Goal: Information Seeking & Learning: Learn about a topic

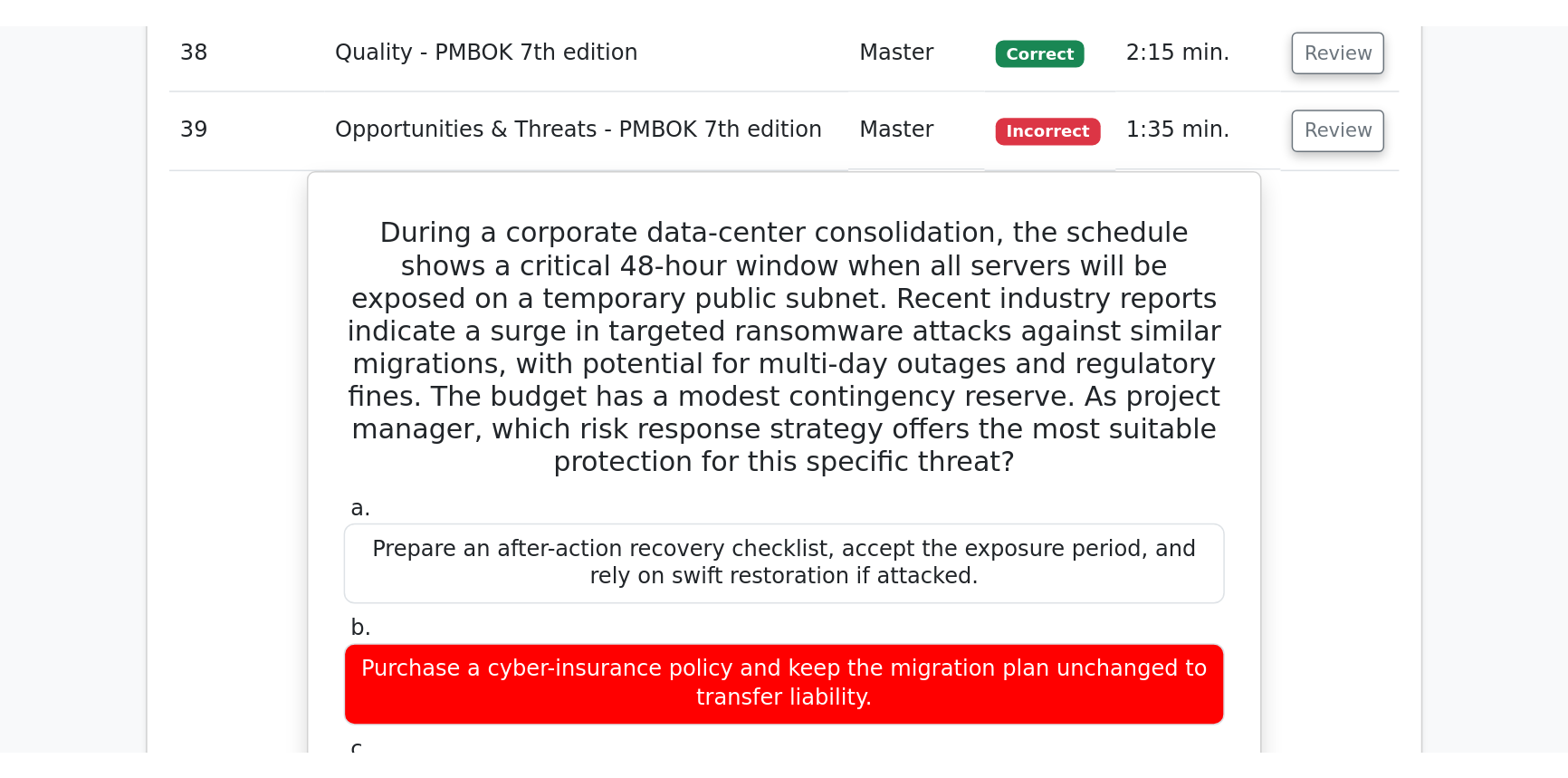
scroll to position [4490, 0]
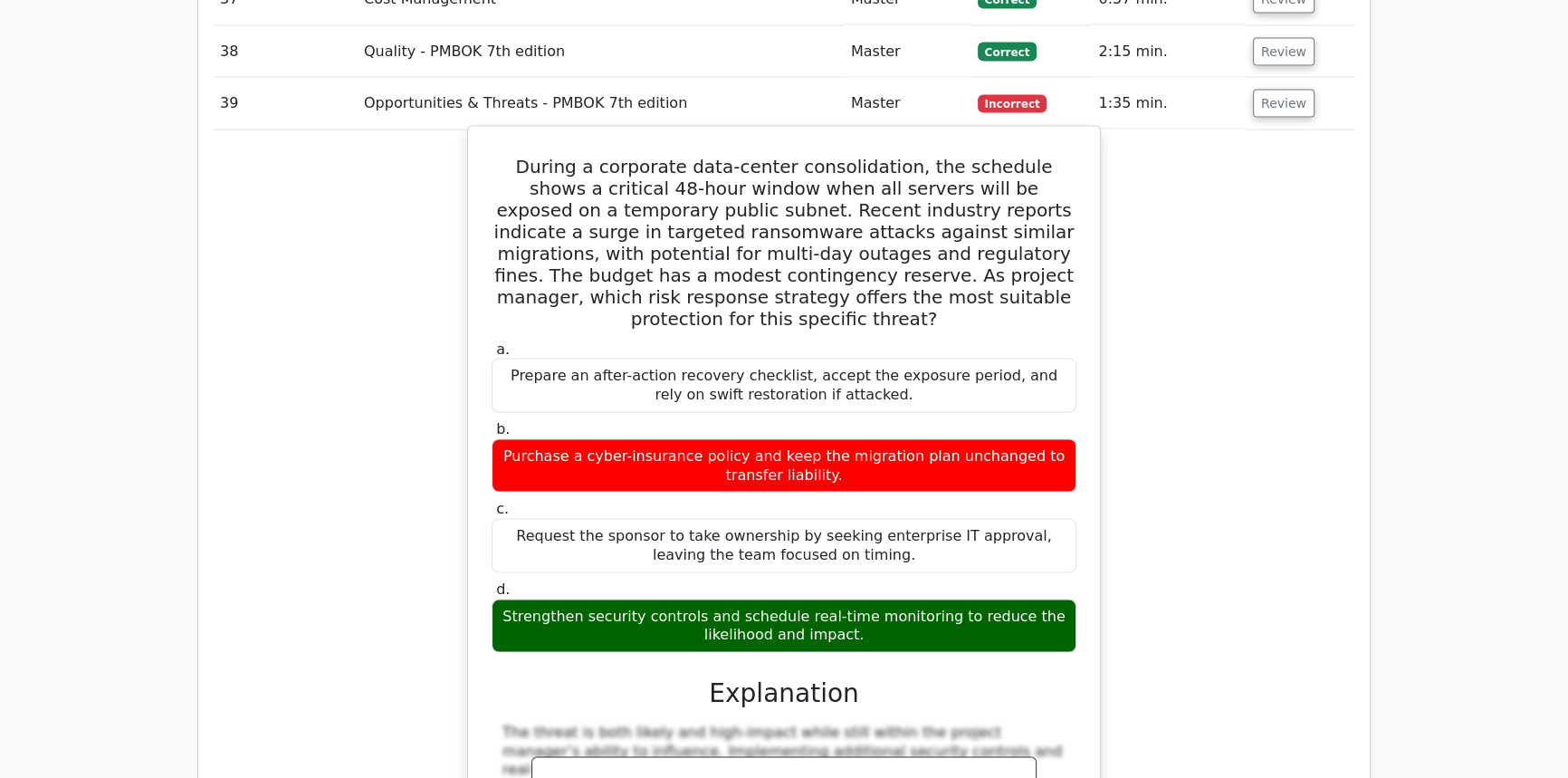
drag, startPoint x: 848, startPoint y: 543, endPoint x: 494, endPoint y: 99, distance: 567.8
click at [494, 134] on div "During a corporate data-center consolidation, the schedule shows a critical 48-…" at bounding box center [784, 594] width 617 height 920
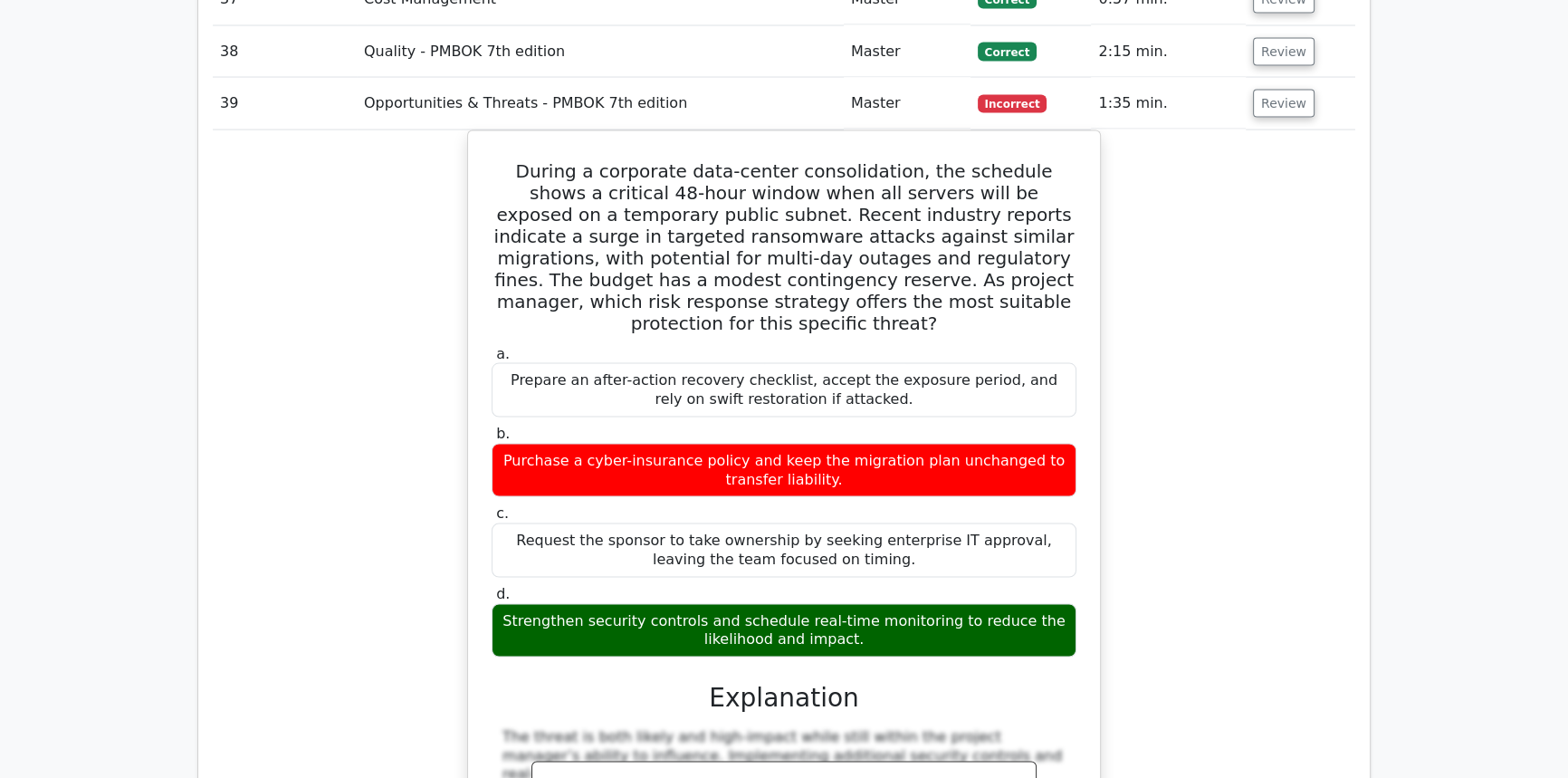
click at [1220, 152] on div "During a corporate data-center consolidation, the schedule shows a critical 48-…" at bounding box center [784, 609] width 1143 height 958
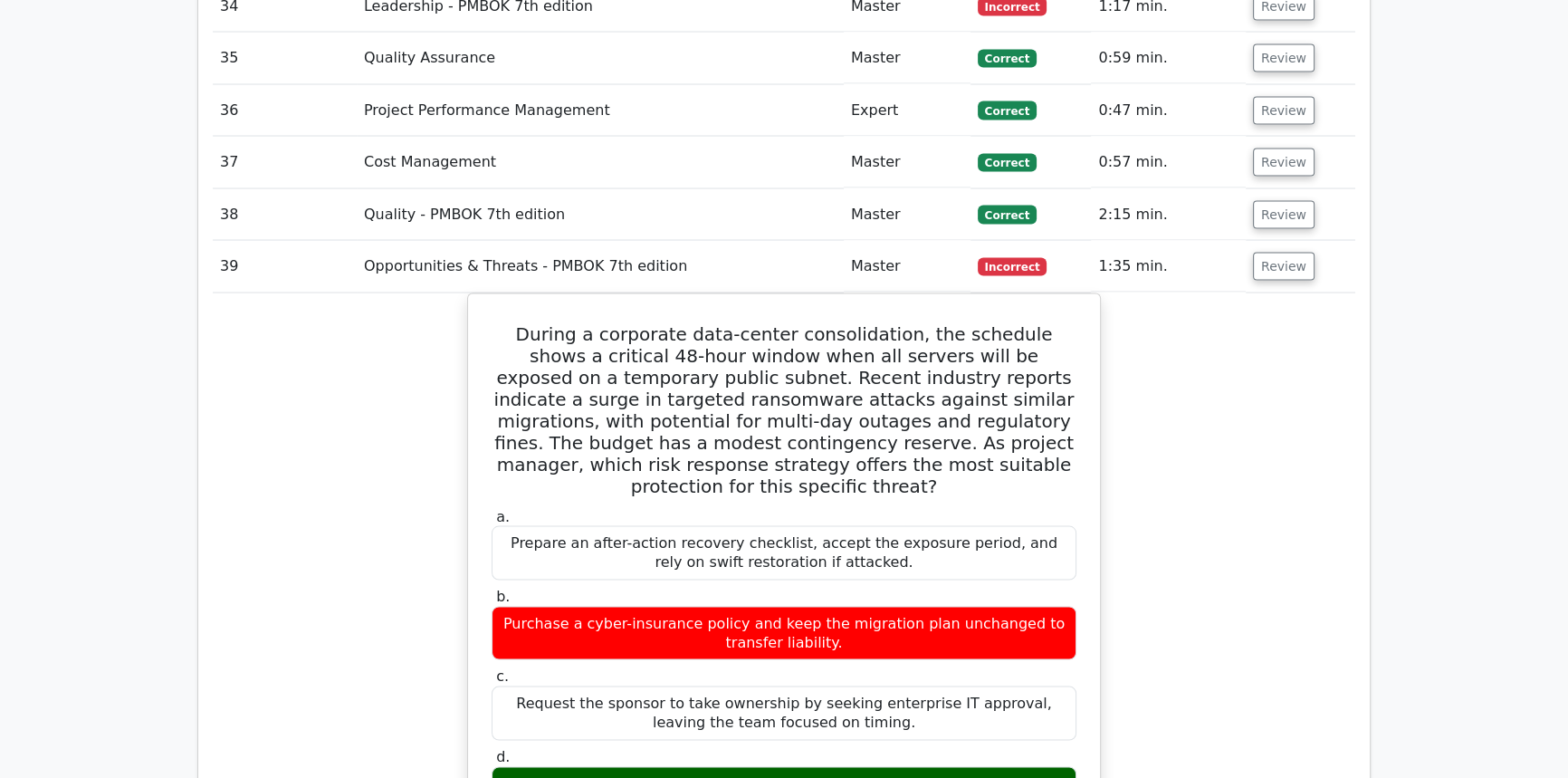
scroll to position [4325, 0]
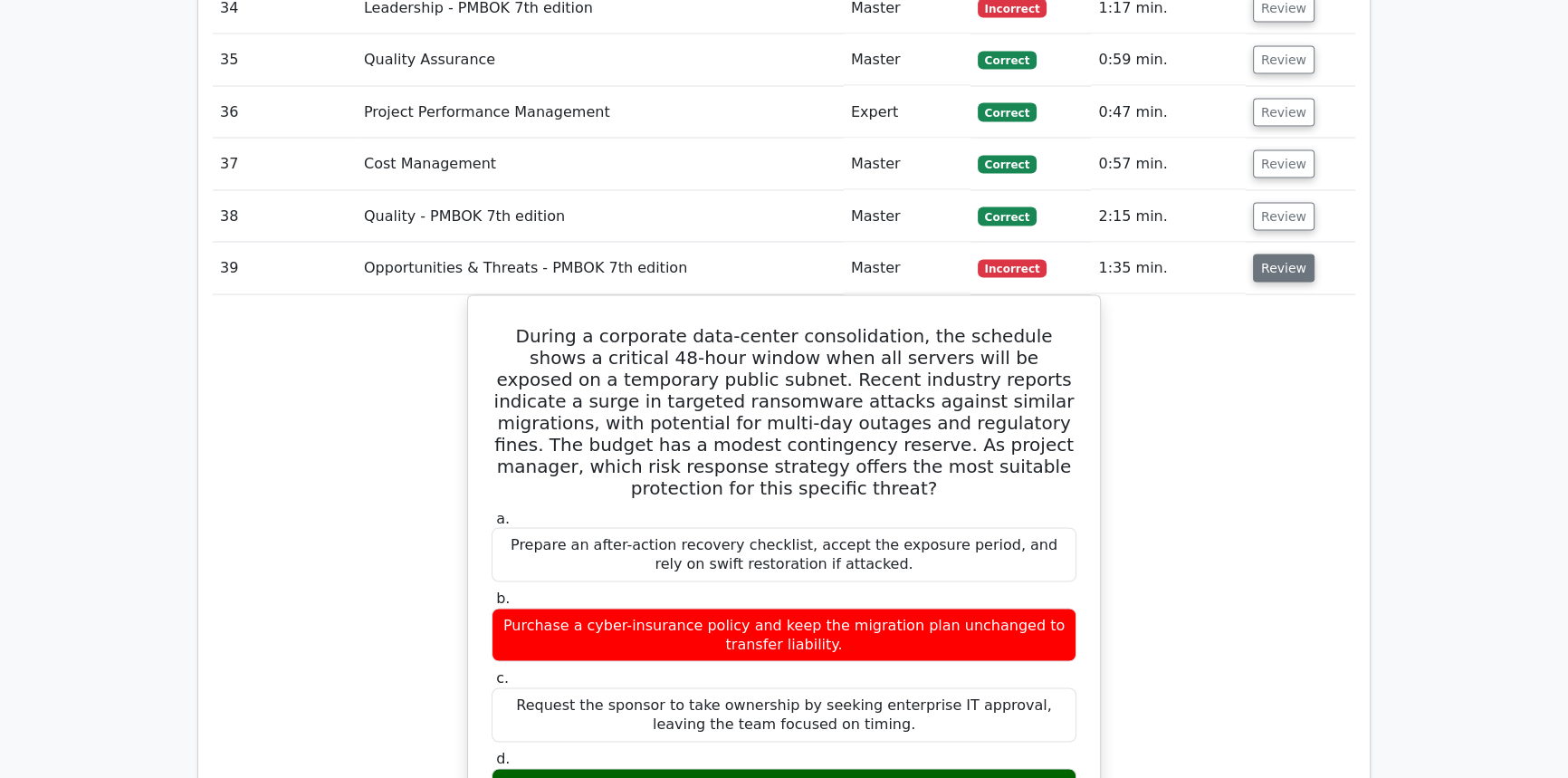
click at [1266, 254] on button "Review" at bounding box center [1283, 268] width 62 height 28
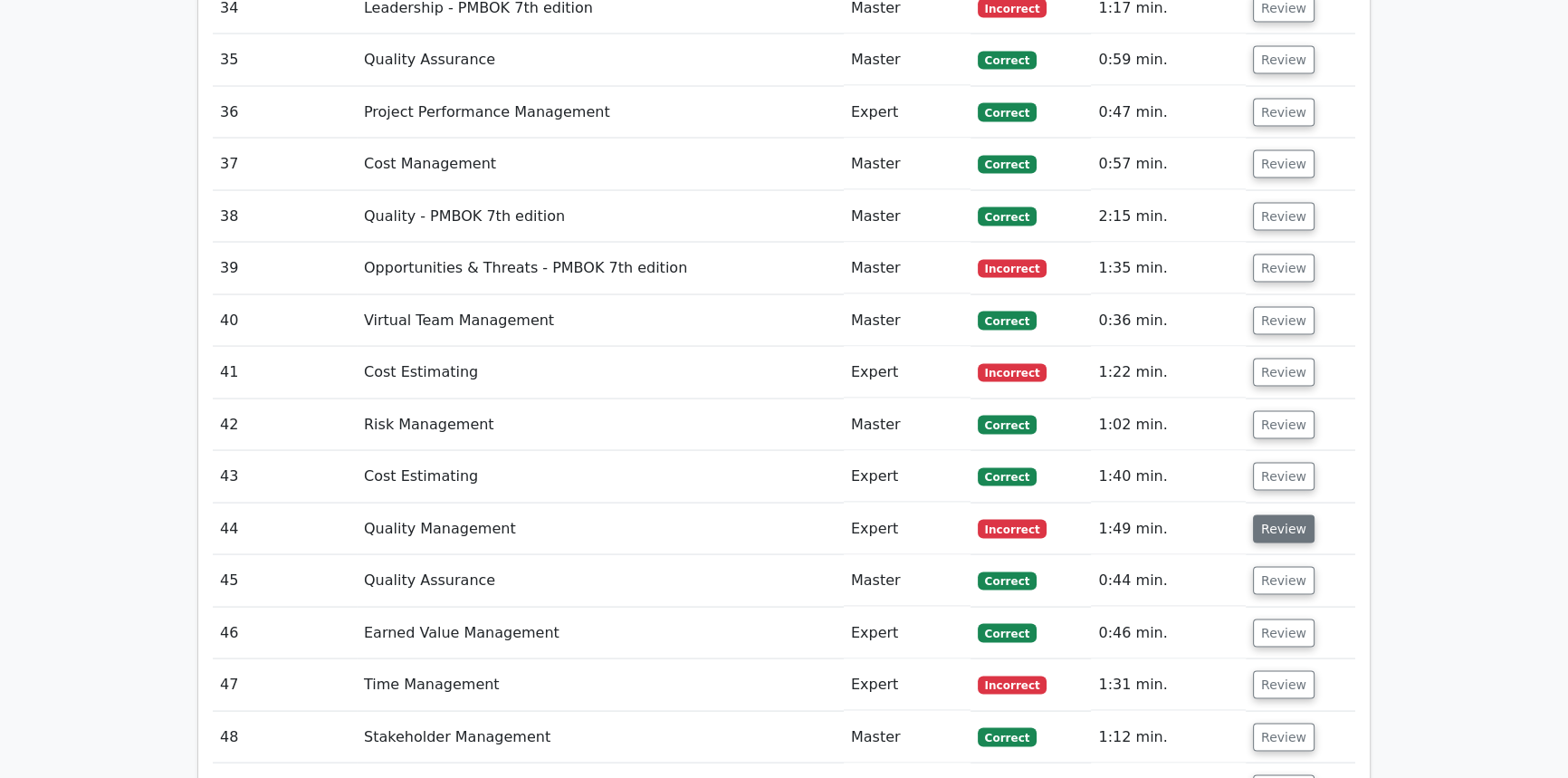
click at [1285, 516] on button "Review" at bounding box center [1283, 529] width 62 height 28
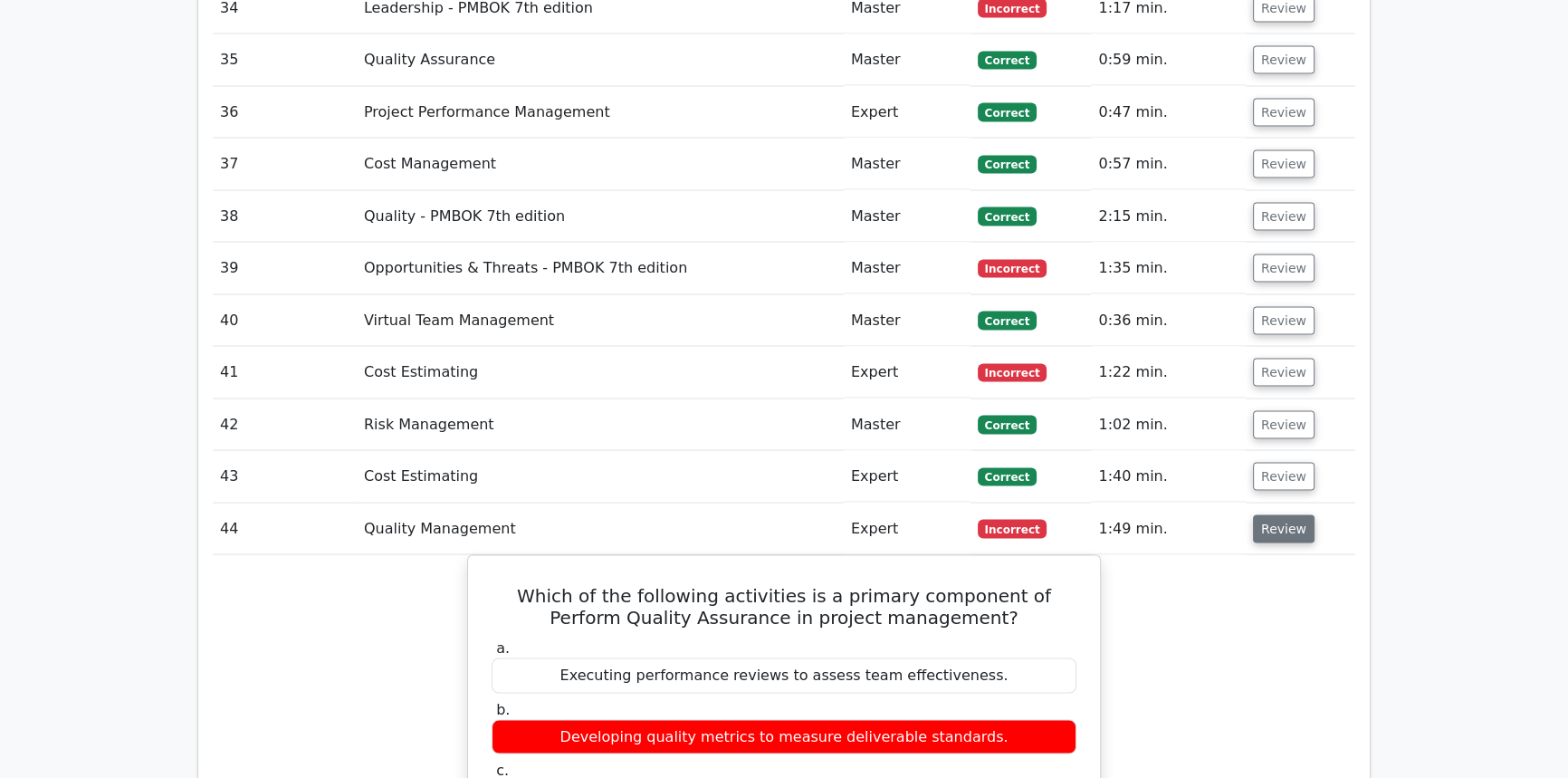
click at [1285, 516] on button "Review" at bounding box center [1283, 529] width 62 height 28
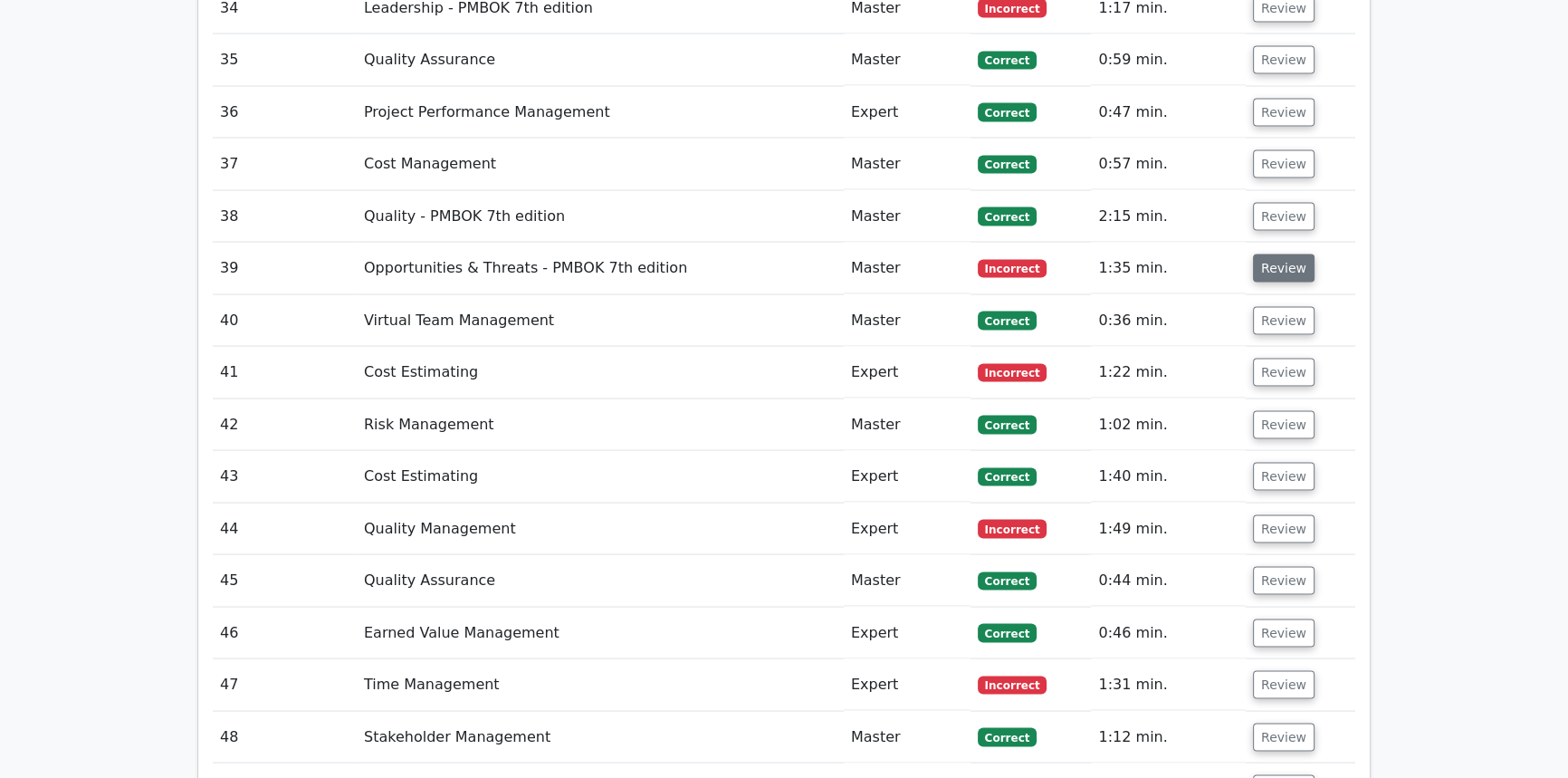
click at [1268, 254] on button "Review" at bounding box center [1283, 268] width 62 height 28
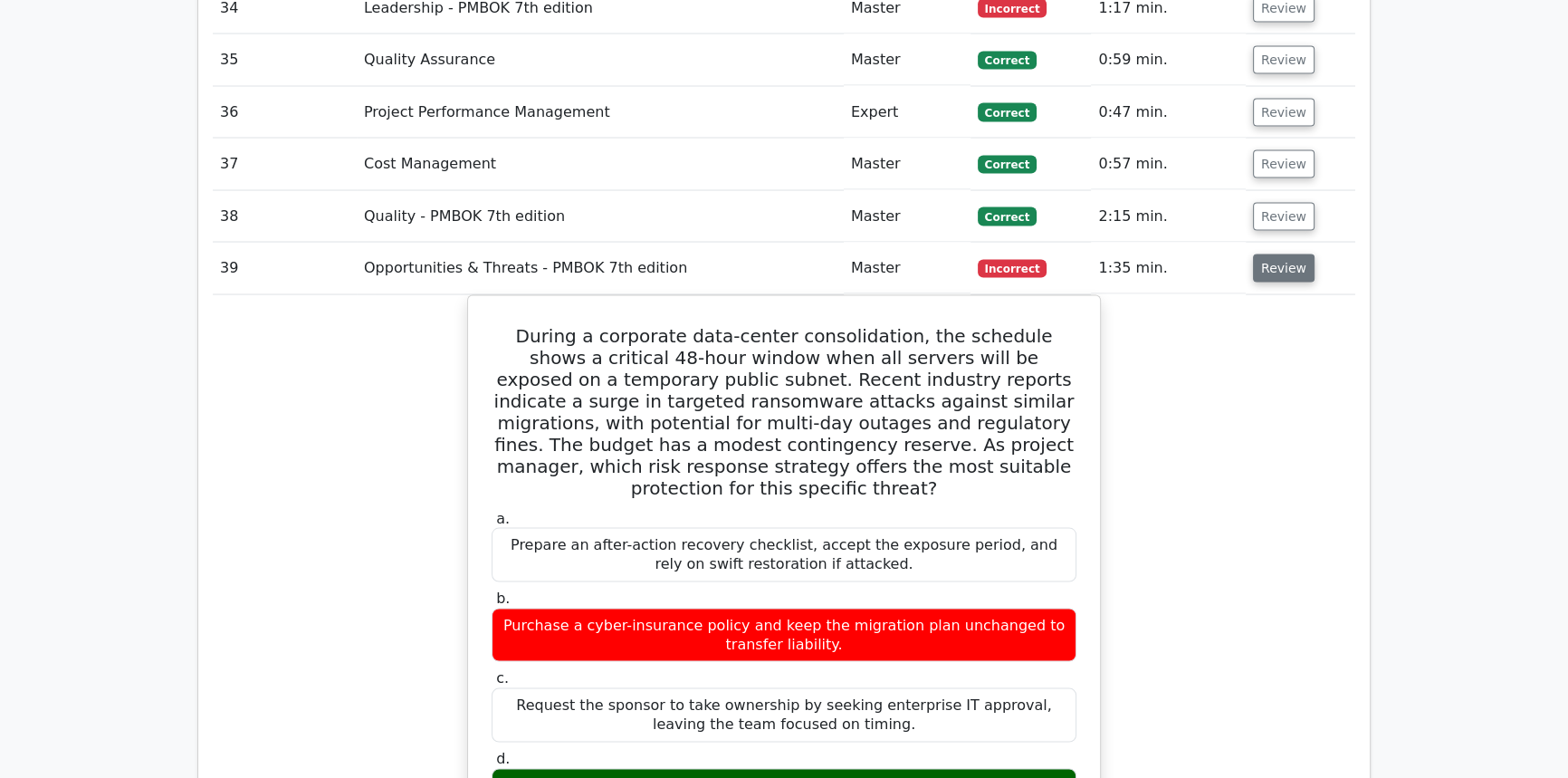
click at [1262, 254] on button "Review" at bounding box center [1283, 268] width 62 height 28
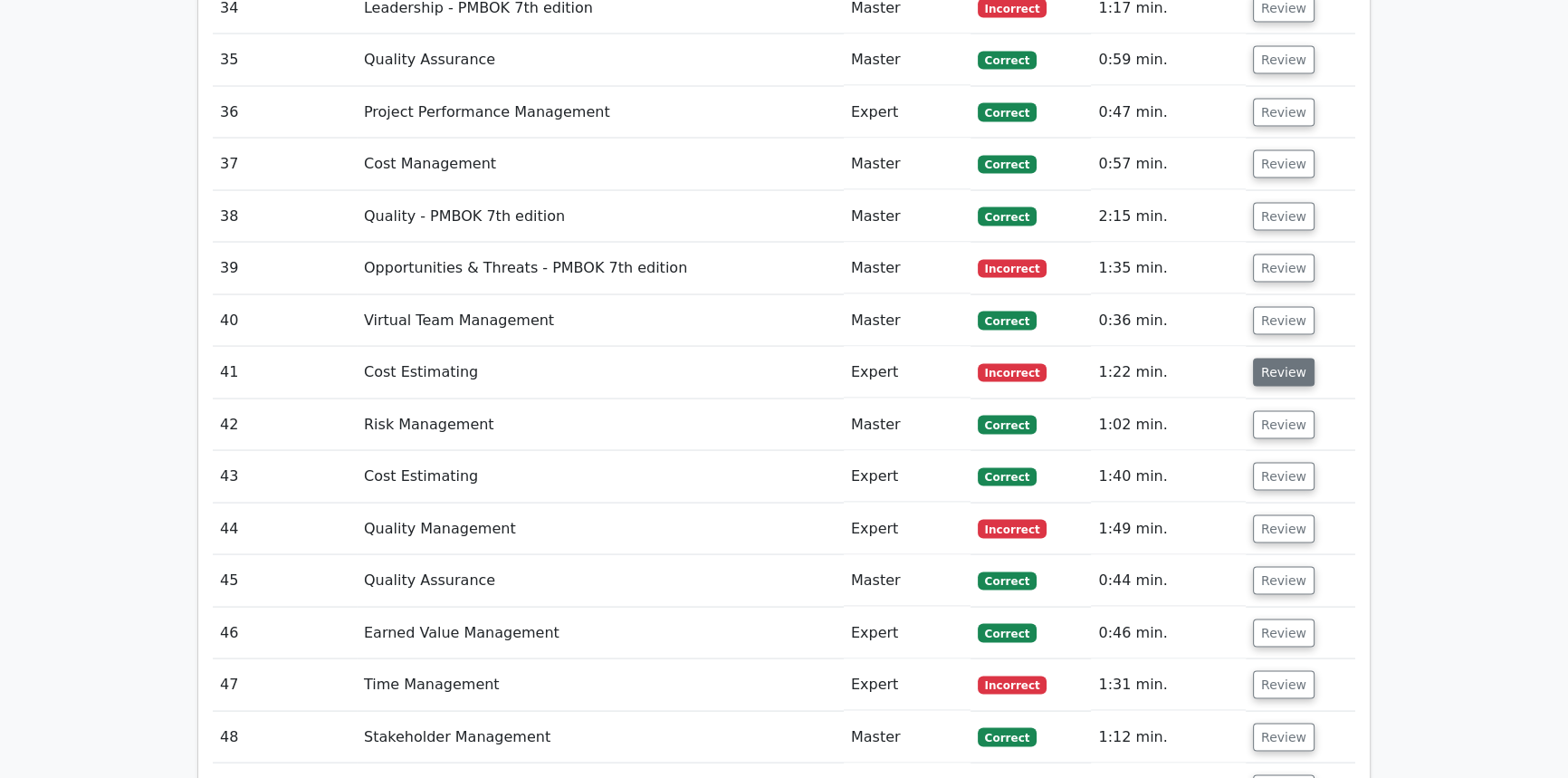
click at [1289, 359] on button "Review" at bounding box center [1283, 372] width 62 height 28
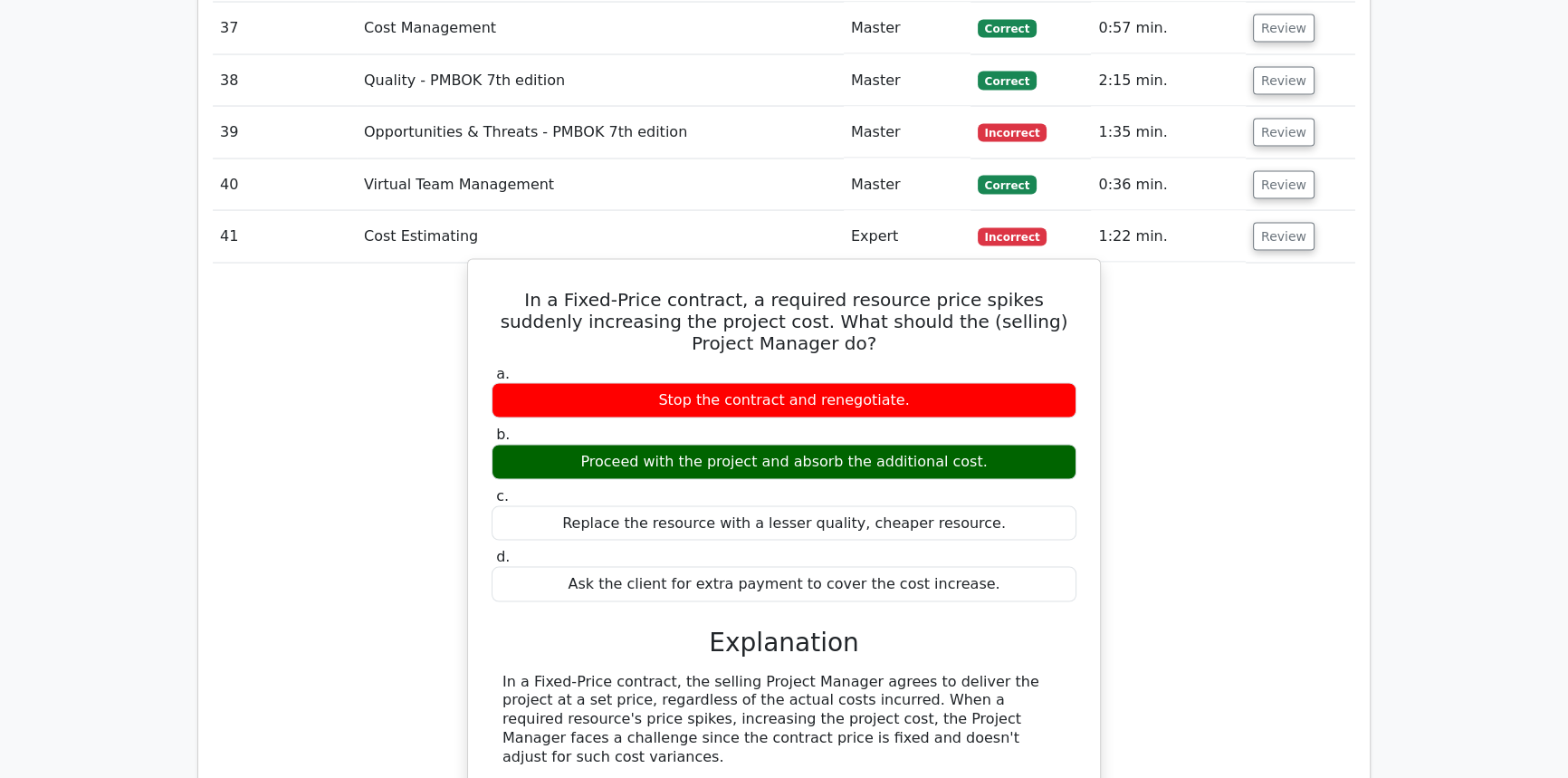
scroll to position [4490, 0]
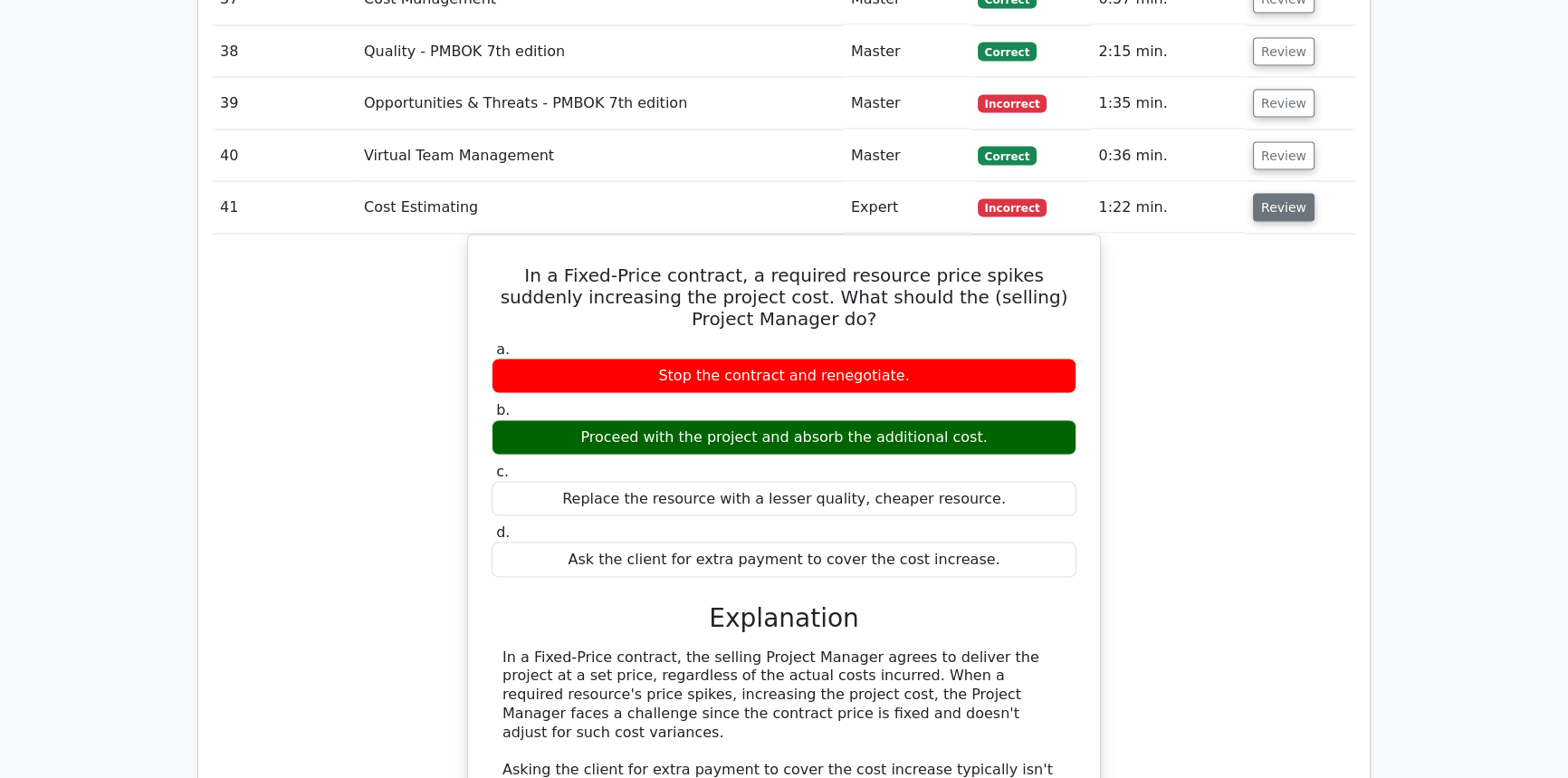
click at [1281, 194] on button "Review" at bounding box center [1283, 208] width 62 height 28
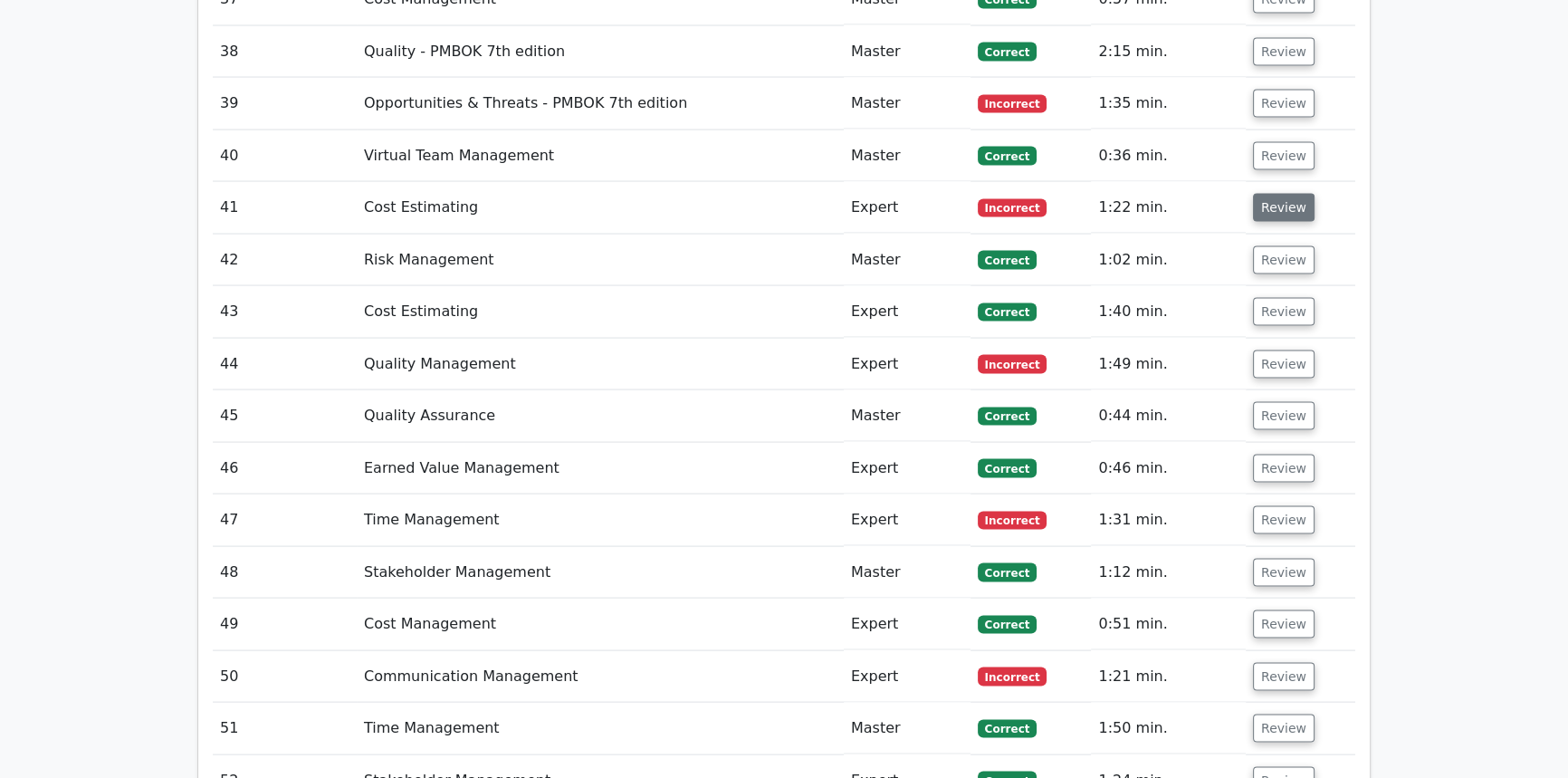
click at [1282, 194] on button "Review" at bounding box center [1283, 208] width 62 height 28
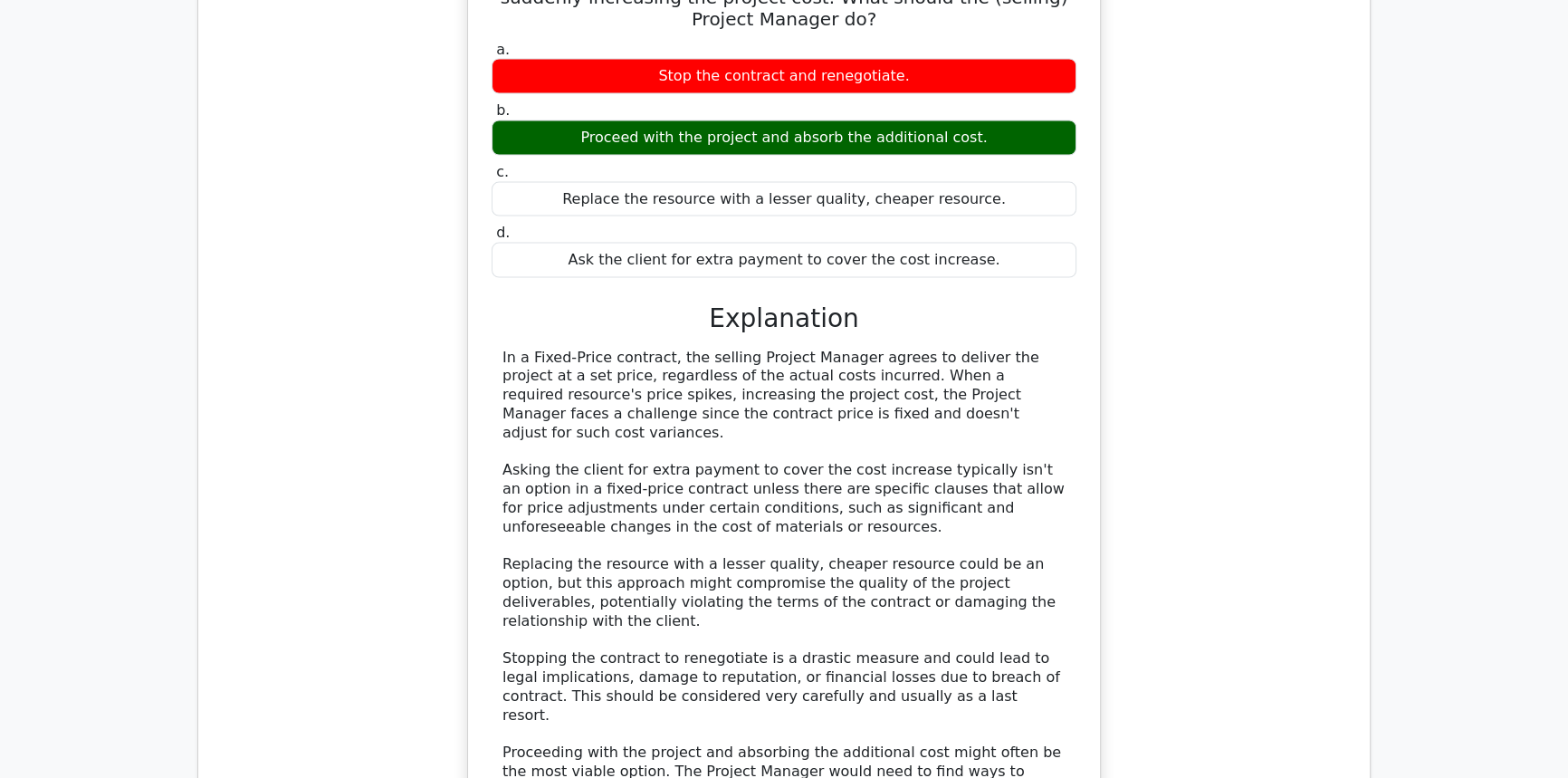
scroll to position [4819, 0]
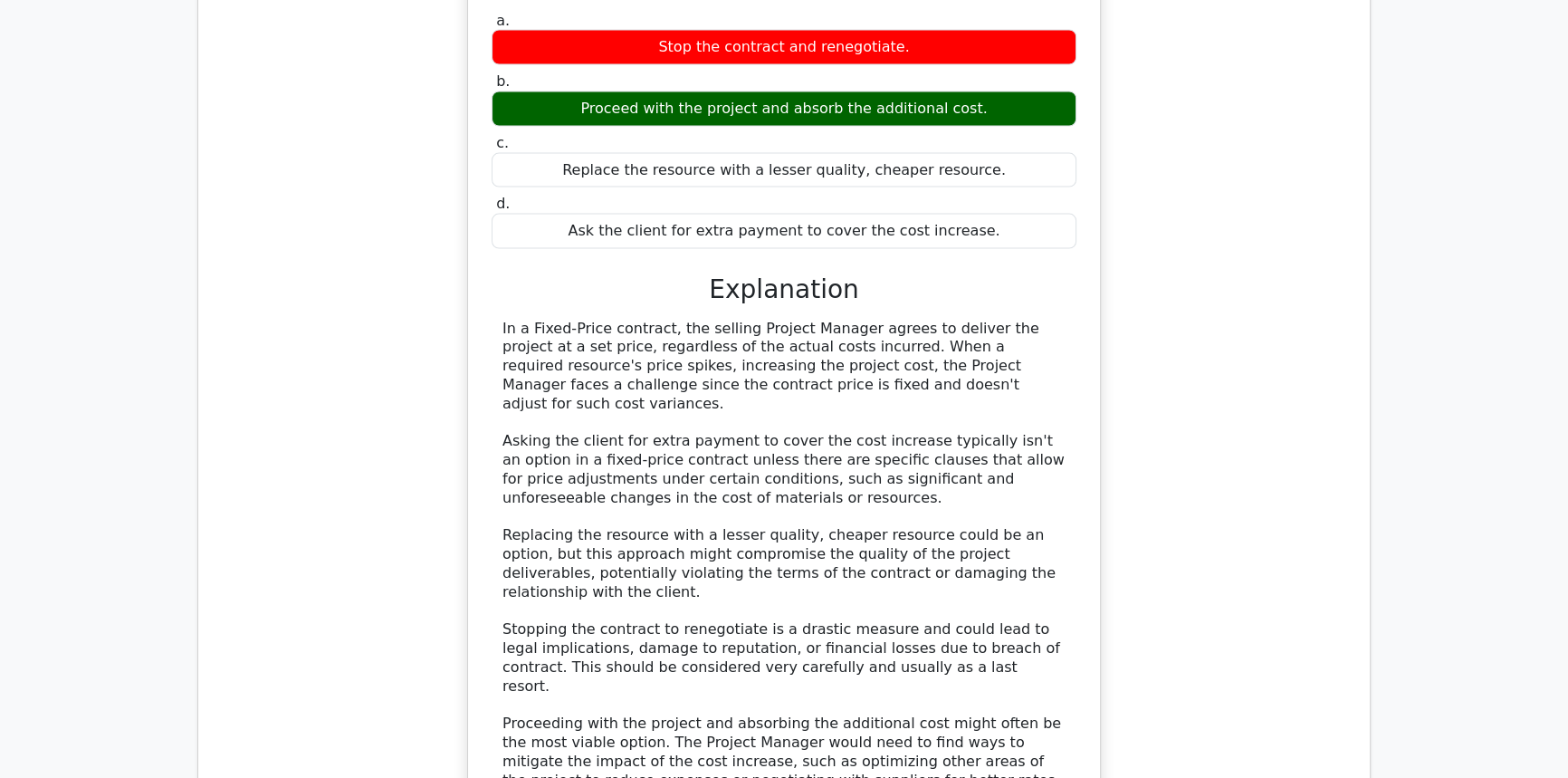
drag, startPoint x: 1149, startPoint y: 292, endPoint x: 1235, endPoint y: 170, distance: 149.3
click at [1235, 170] on div "In a Fixed-Price contract, a required resource price spikes suddenly increasing…" at bounding box center [784, 471] width 1143 height 1132
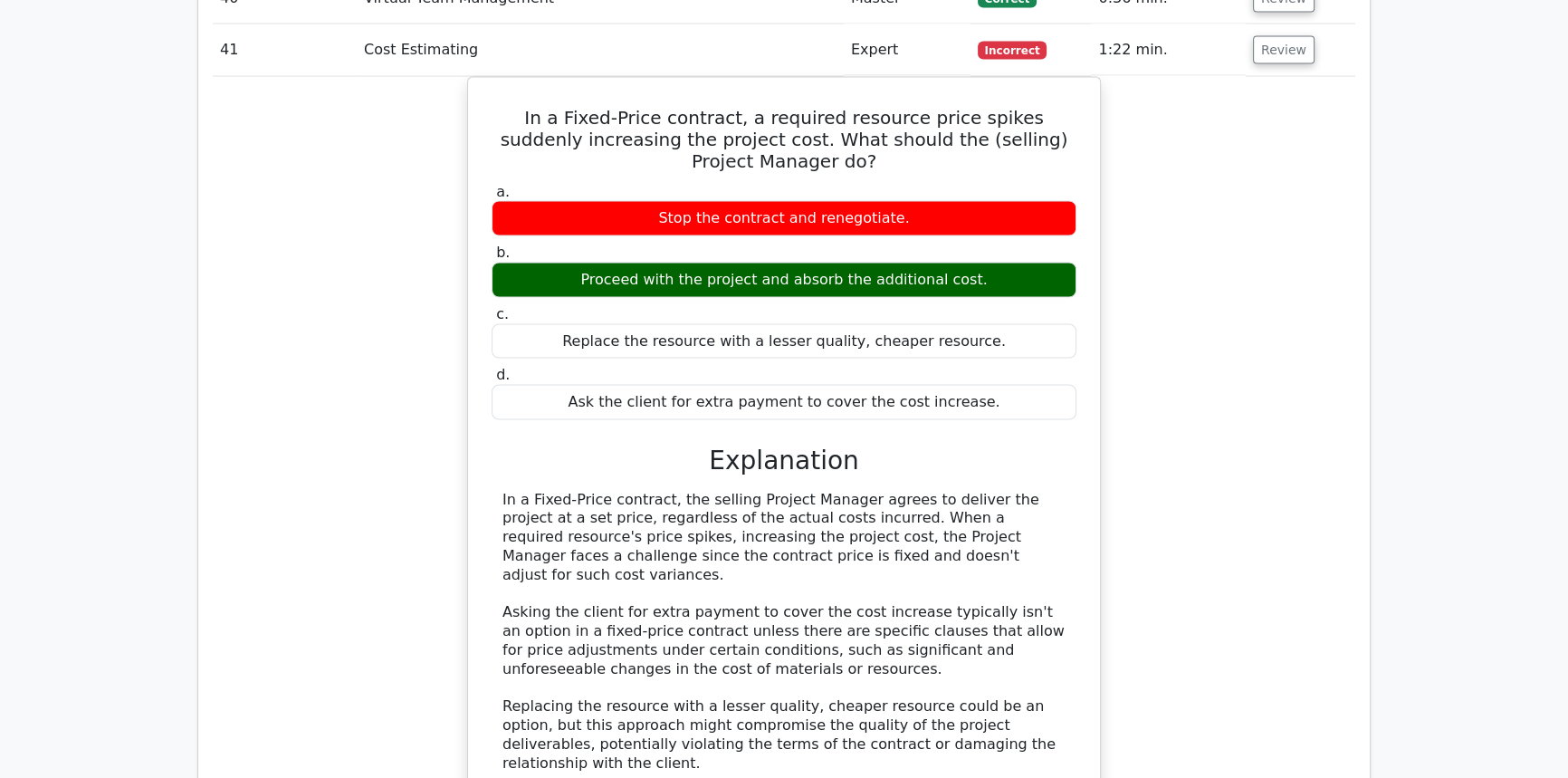
scroll to position [4407, 0]
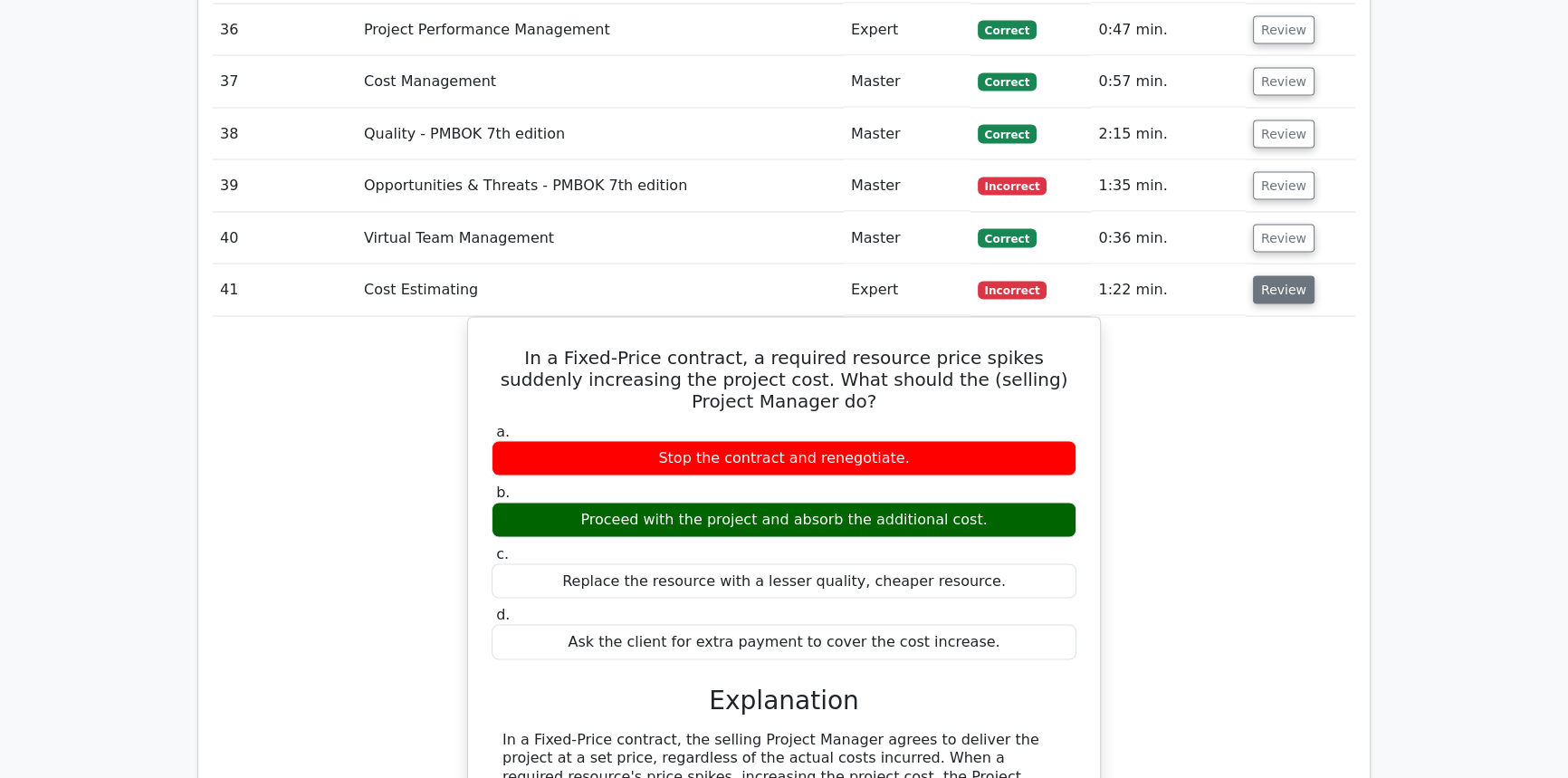
click at [1277, 276] on button "Review" at bounding box center [1283, 290] width 62 height 28
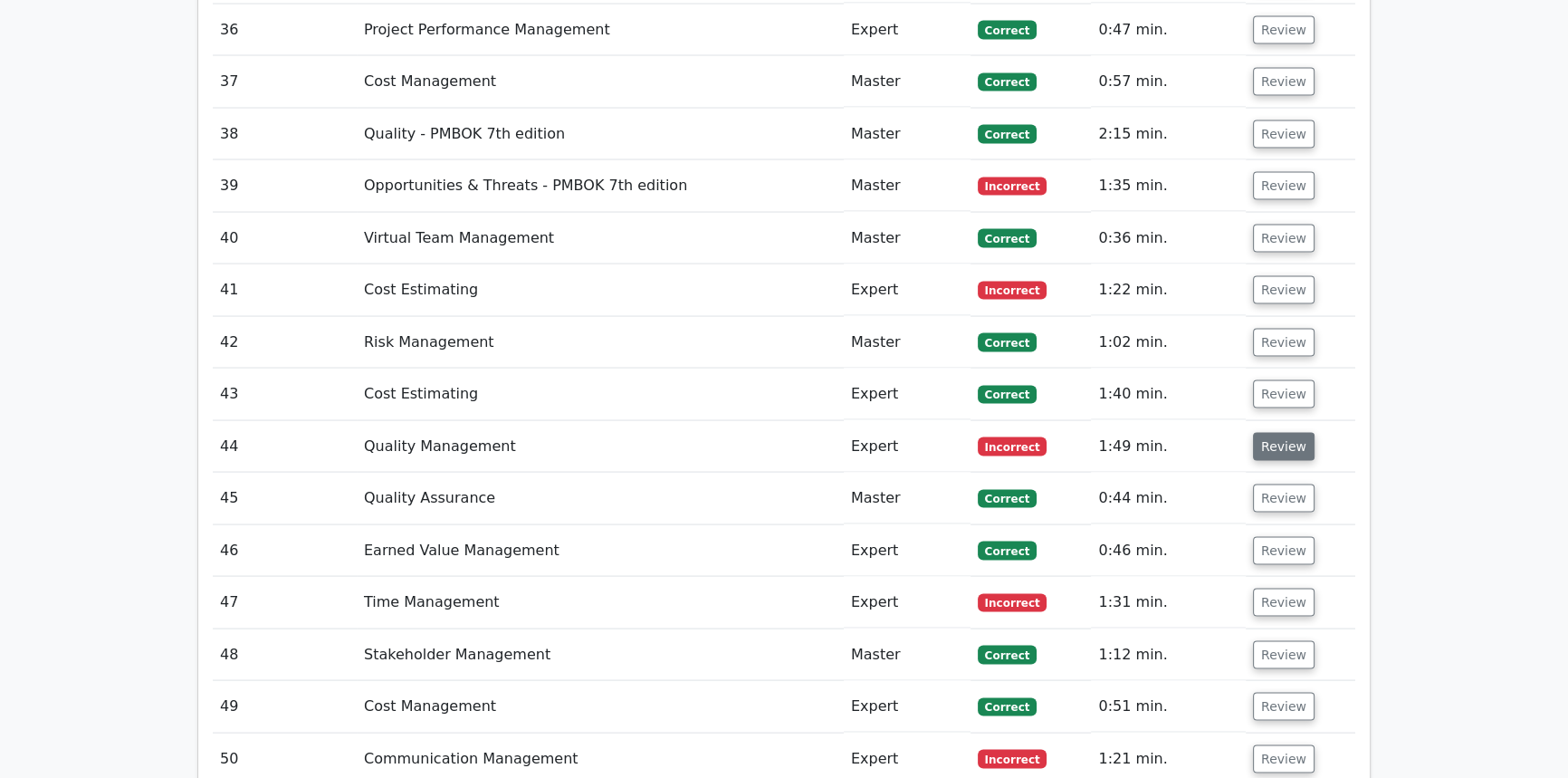
click at [1281, 432] on button "Review" at bounding box center [1283, 446] width 62 height 28
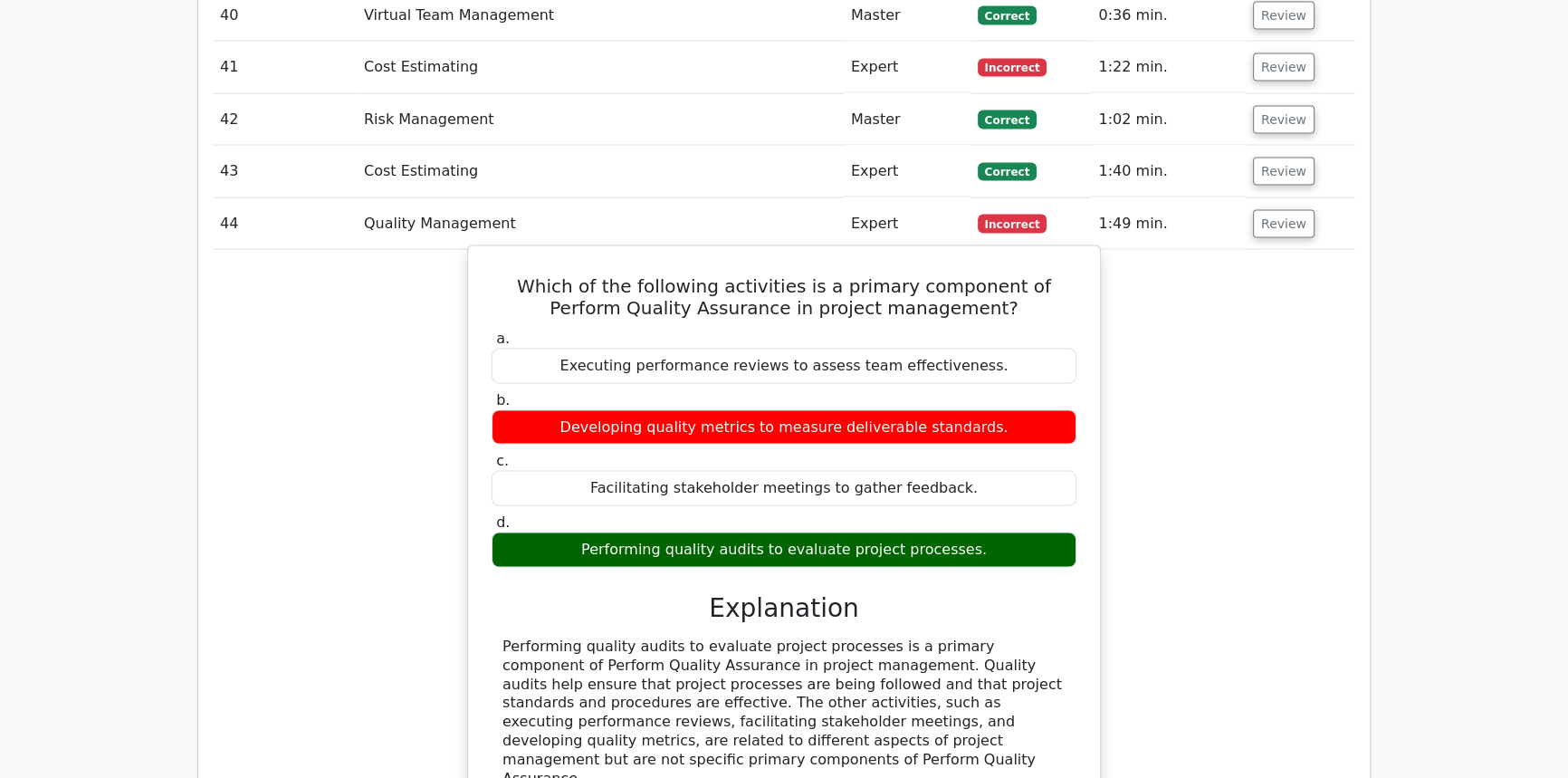
scroll to position [4654, 0]
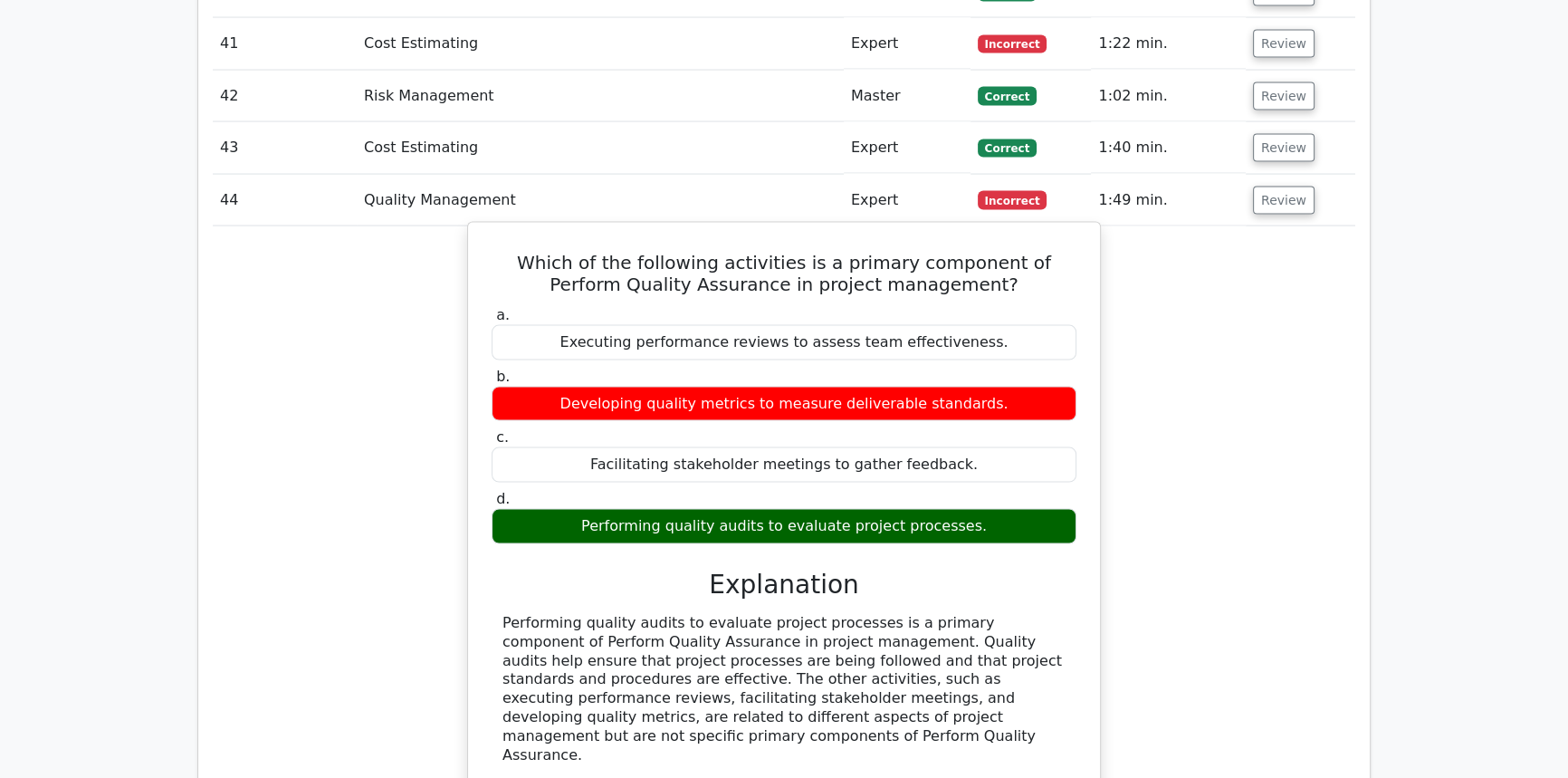
drag, startPoint x: 974, startPoint y: 454, endPoint x: 508, endPoint y: 183, distance: 539.1
click at [508, 230] on div "Which of the following activities is a primary component of Perform Quality Ass…" at bounding box center [784, 540] width 617 height 620
copy div "Which of the following activities is a primary component of Perform Quality Ass…"
click at [701, 386] on div "Developing quality metrics to measure deliverable standards." at bounding box center [784, 404] width 585 height 35
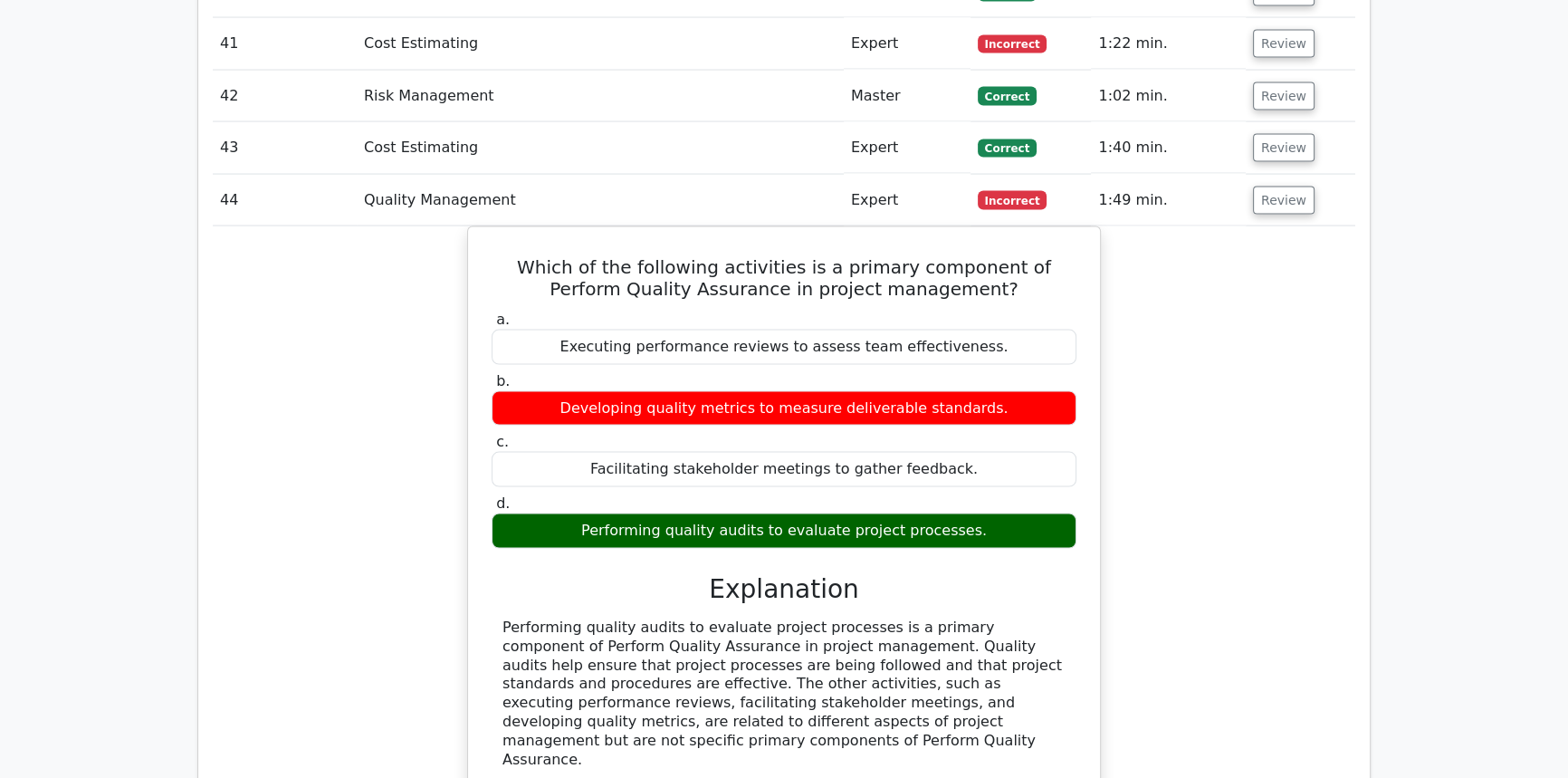
click at [1255, 406] on div "Which of the following activities is a primary component of Perform Quality Ass…" at bounding box center [784, 555] width 1143 height 658
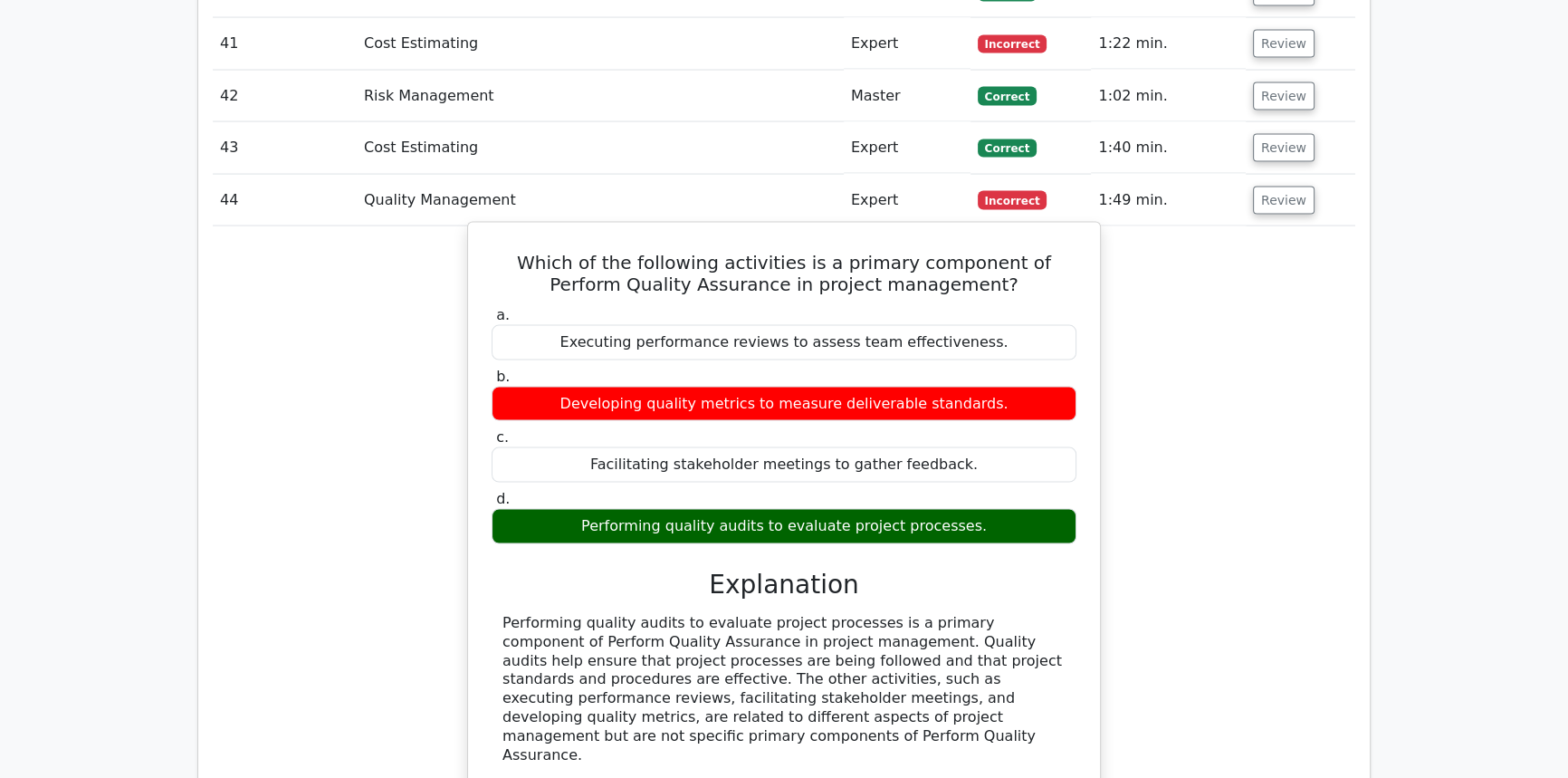
drag, startPoint x: 911, startPoint y: 448, endPoint x: 1001, endPoint y: 441, distance: 90.3
click at [971, 509] on div "Performing quality audits to evaluate project processes." at bounding box center [784, 527] width 585 height 35
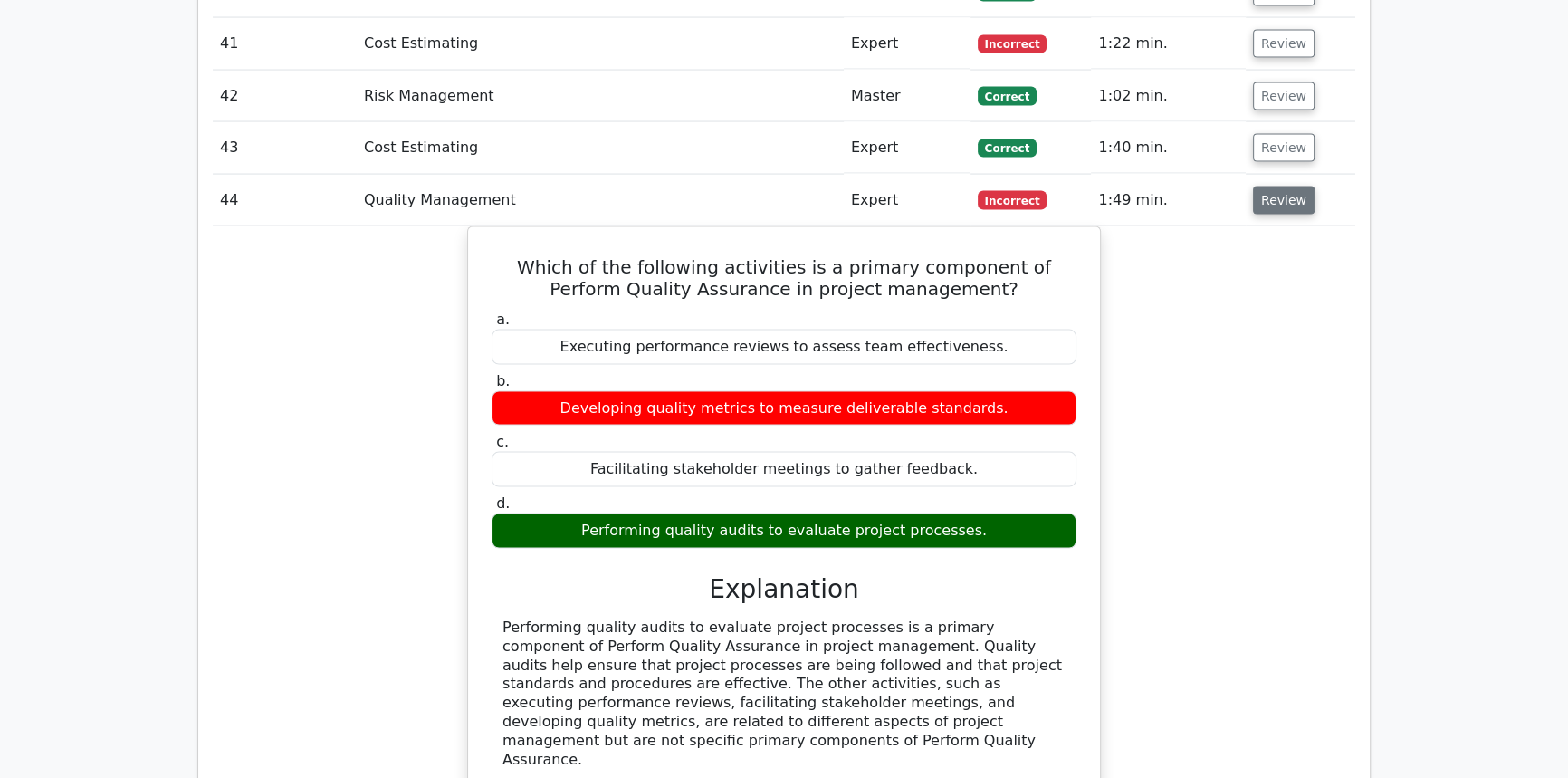
click at [1274, 187] on button "Review" at bounding box center [1283, 201] width 62 height 28
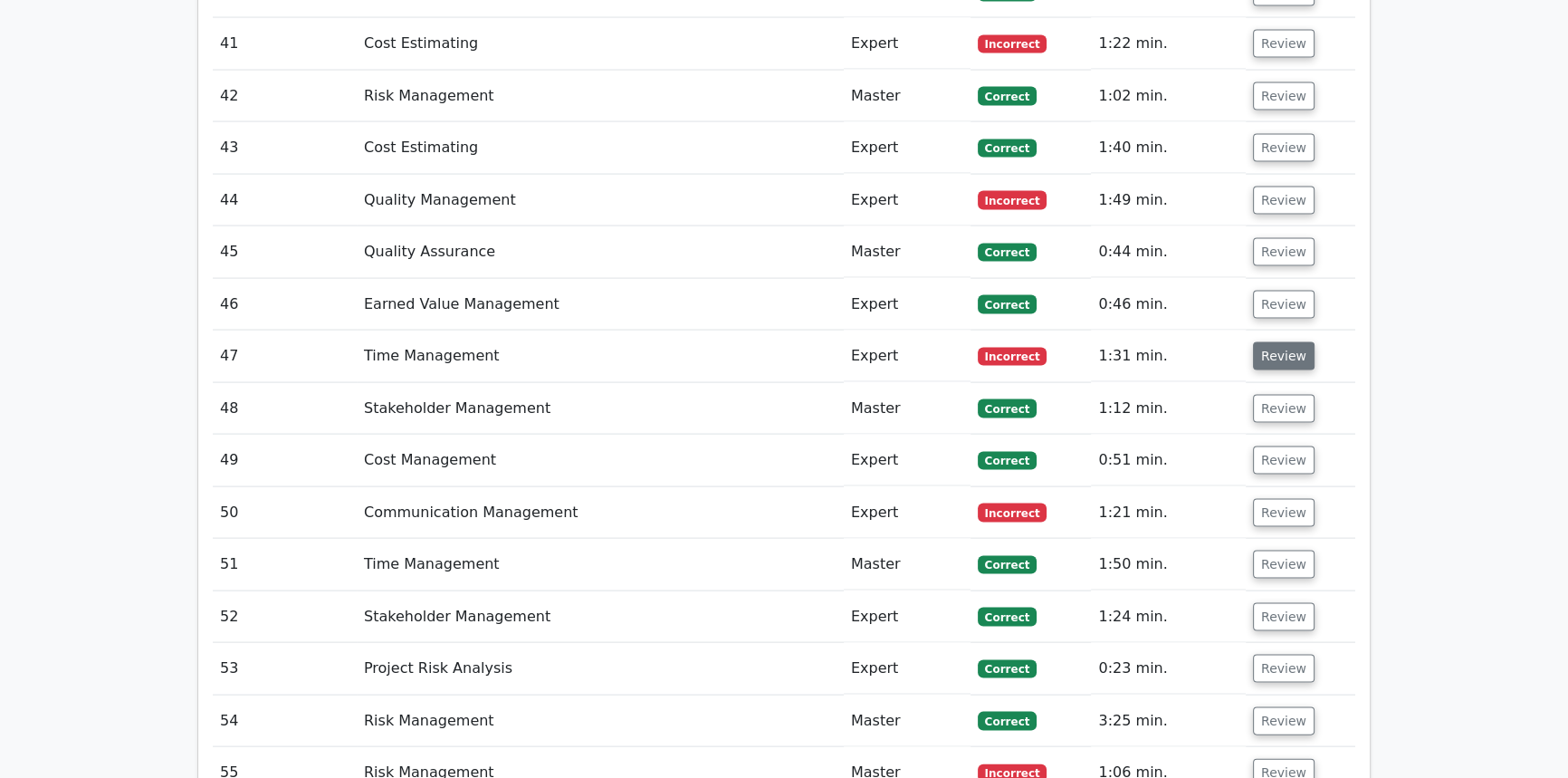
click at [1288, 342] on button "Review" at bounding box center [1283, 356] width 62 height 28
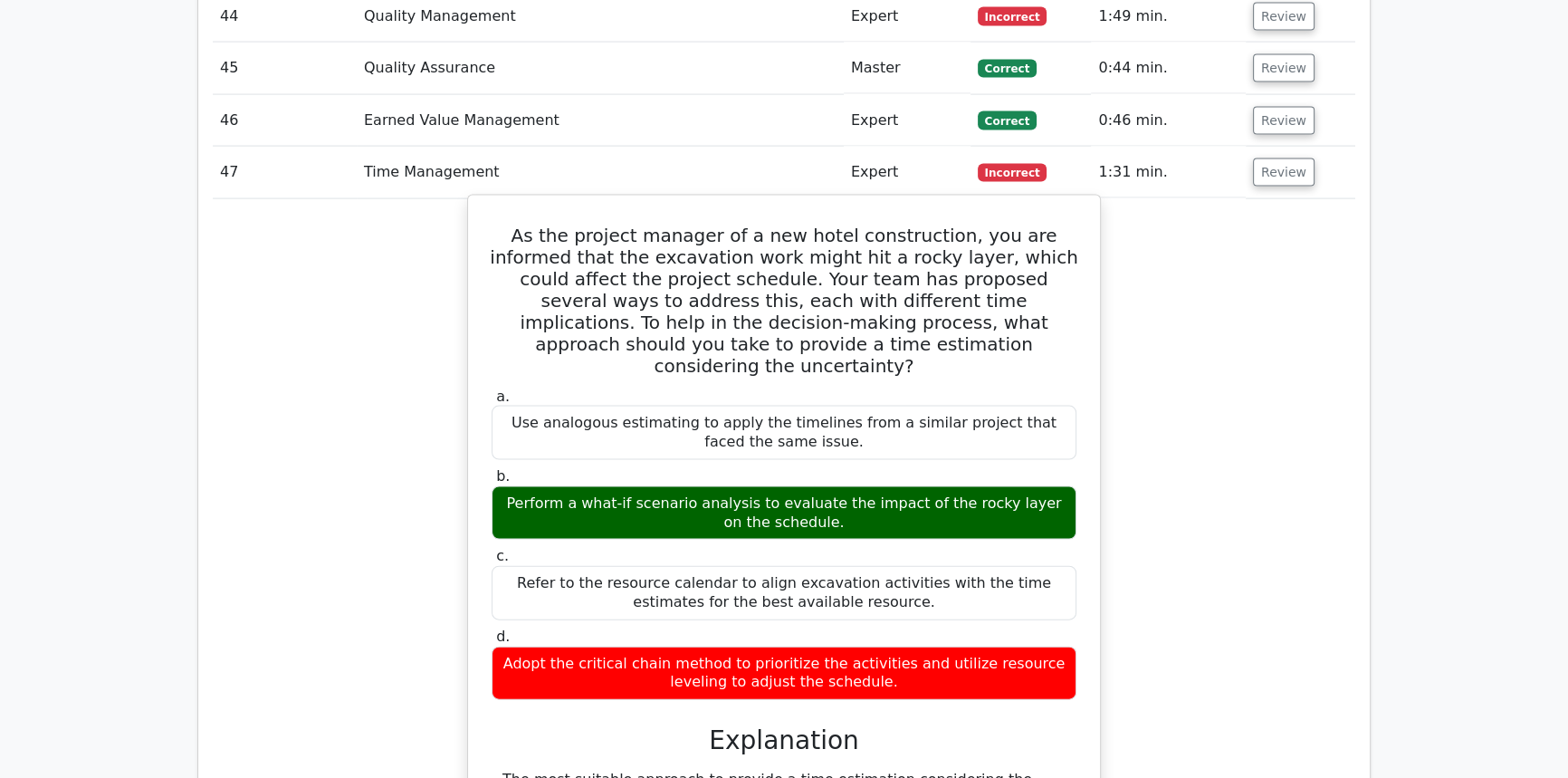
scroll to position [4828, 0]
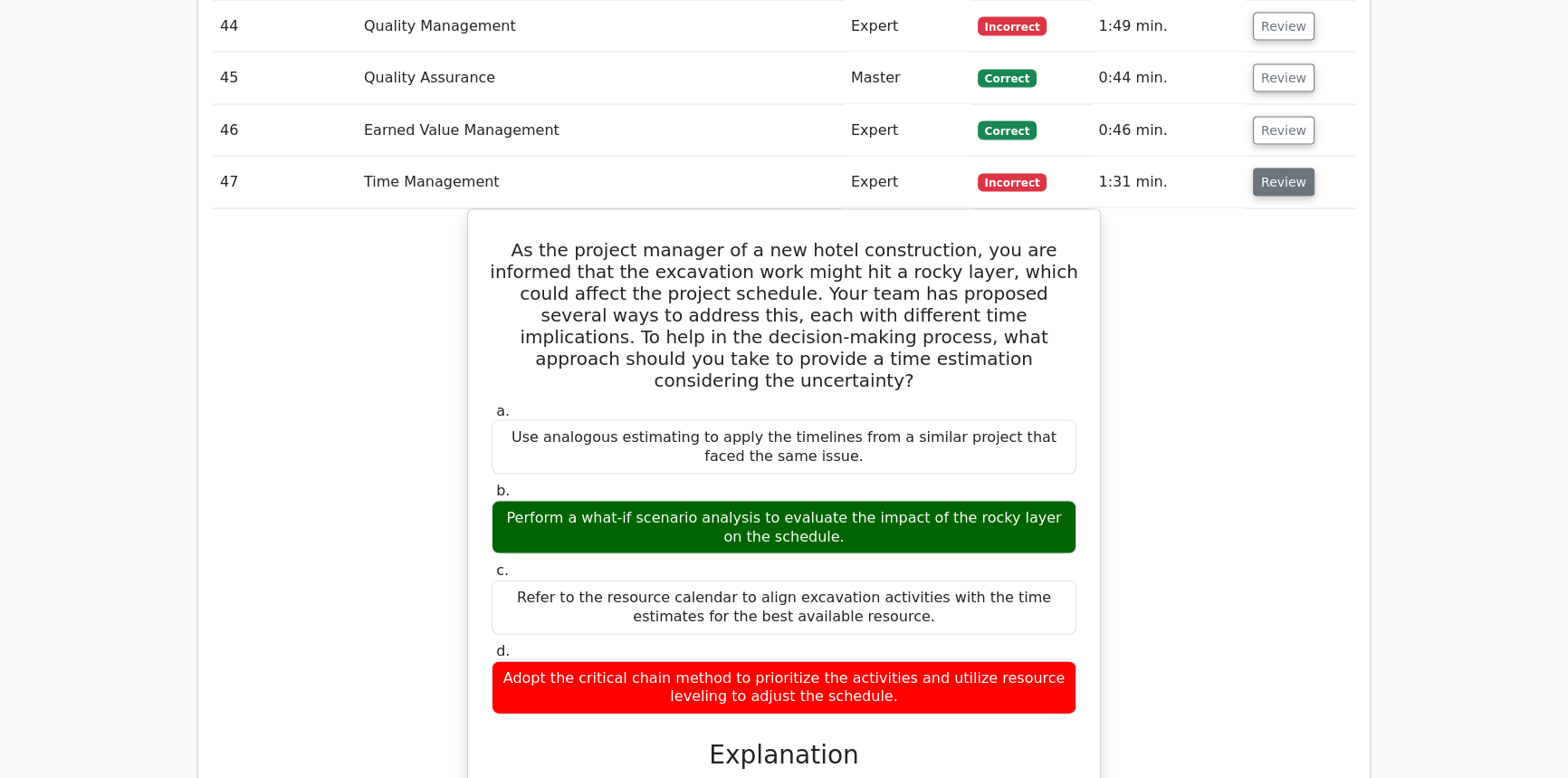
click at [1292, 168] on button "Review" at bounding box center [1283, 182] width 62 height 28
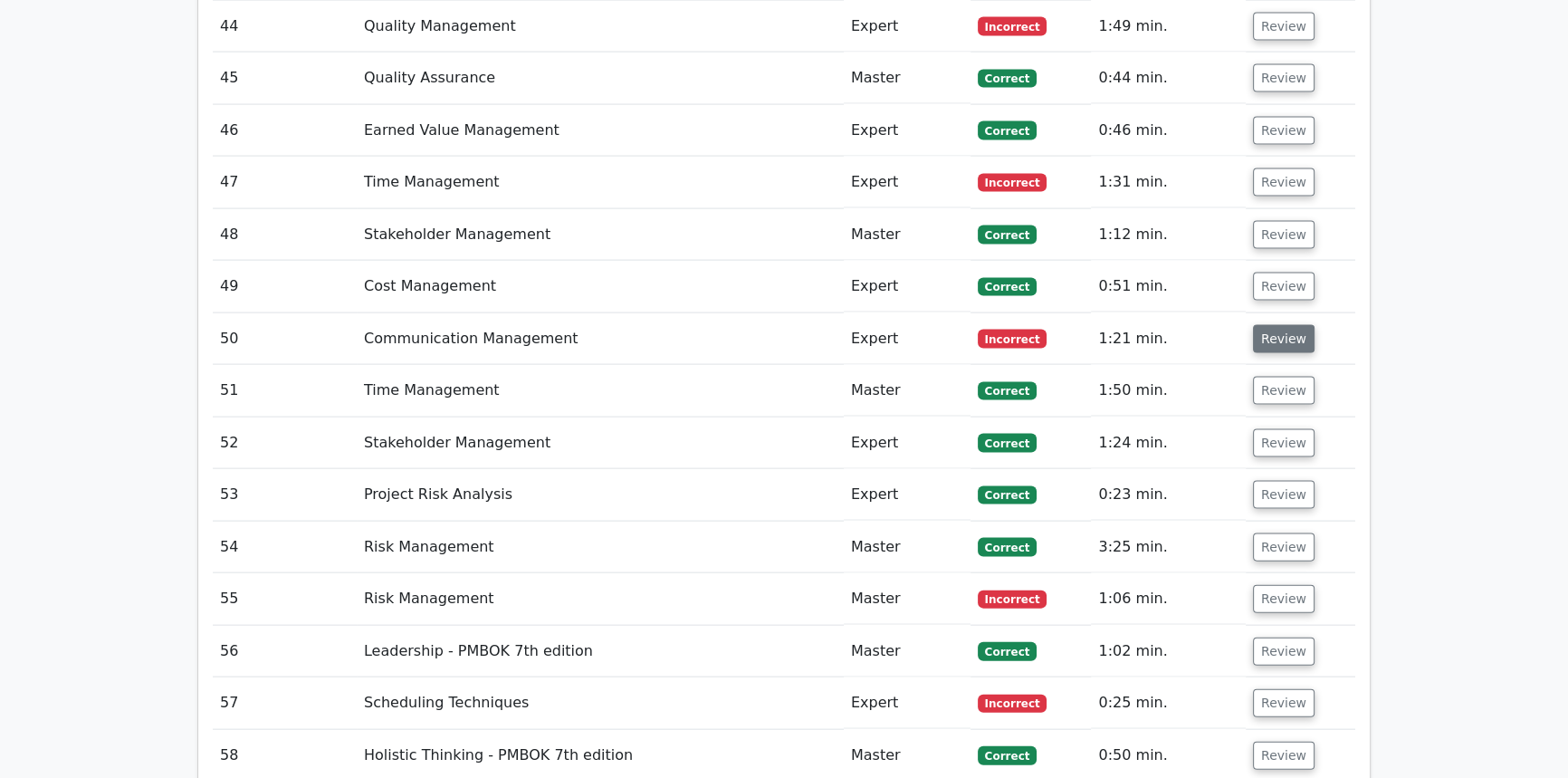
click at [1270, 325] on button "Review" at bounding box center [1283, 339] width 62 height 28
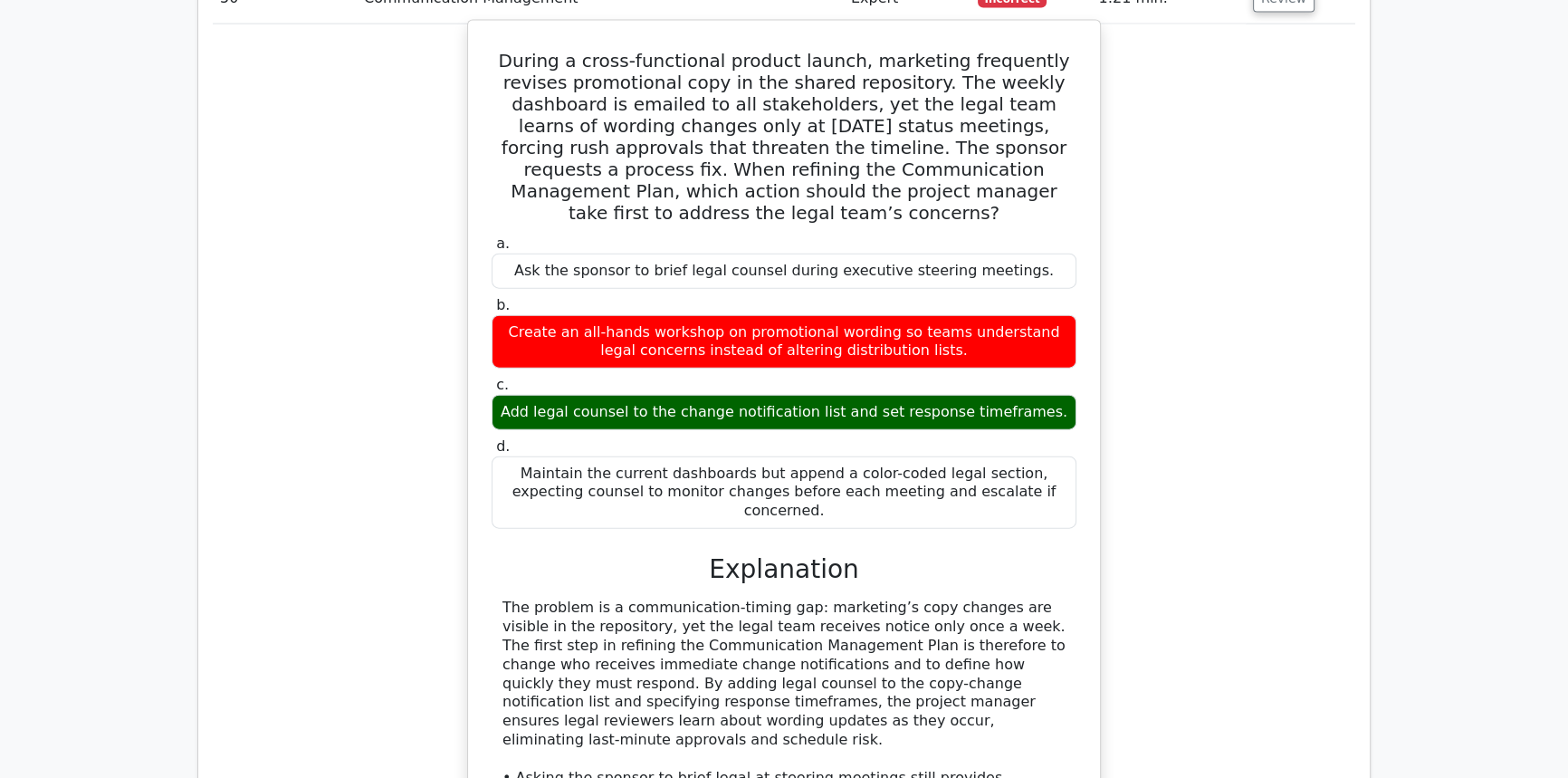
scroll to position [5234, 0]
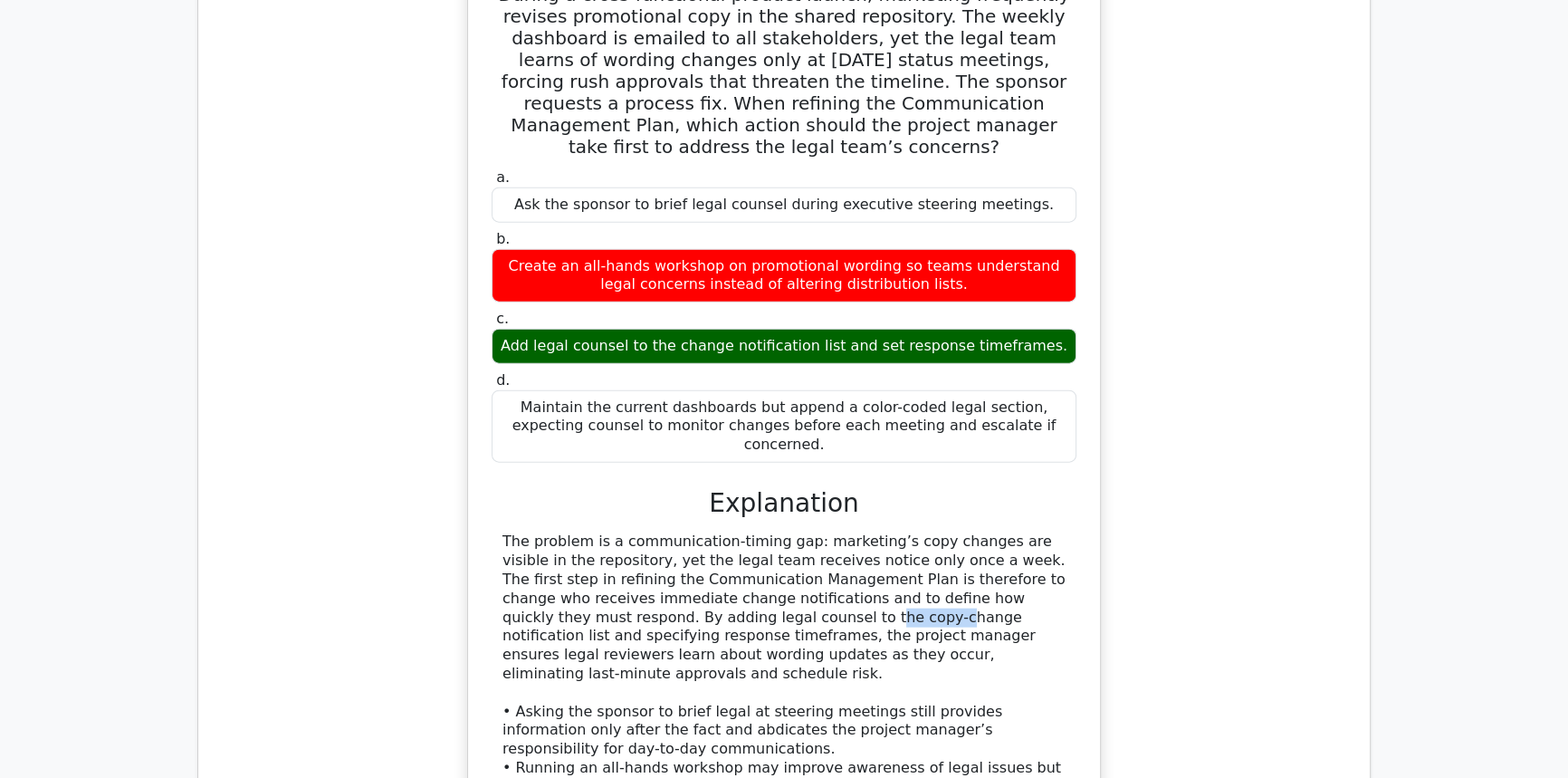
drag, startPoint x: 572, startPoint y: 505, endPoint x: 614, endPoint y: 505, distance: 42.0
click at [614, 532] on div "The problem is a communication-timing gap: marketing’s copy changes are visible…" at bounding box center [784, 692] width 563 height 321
click at [610, 532] on div "The problem is a communication-timing gap: marketing’s copy changes are visible…" at bounding box center [784, 692] width 563 height 321
drag, startPoint x: 553, startPoint y: 500, endPoint x: 637, endPoint y: 498, distance: 84.0
click at [637, 532] on div "The problem is a communication-timing gap: marketing’s copy changes are visible…" at bounding box center [784, 692] width 563 height 321
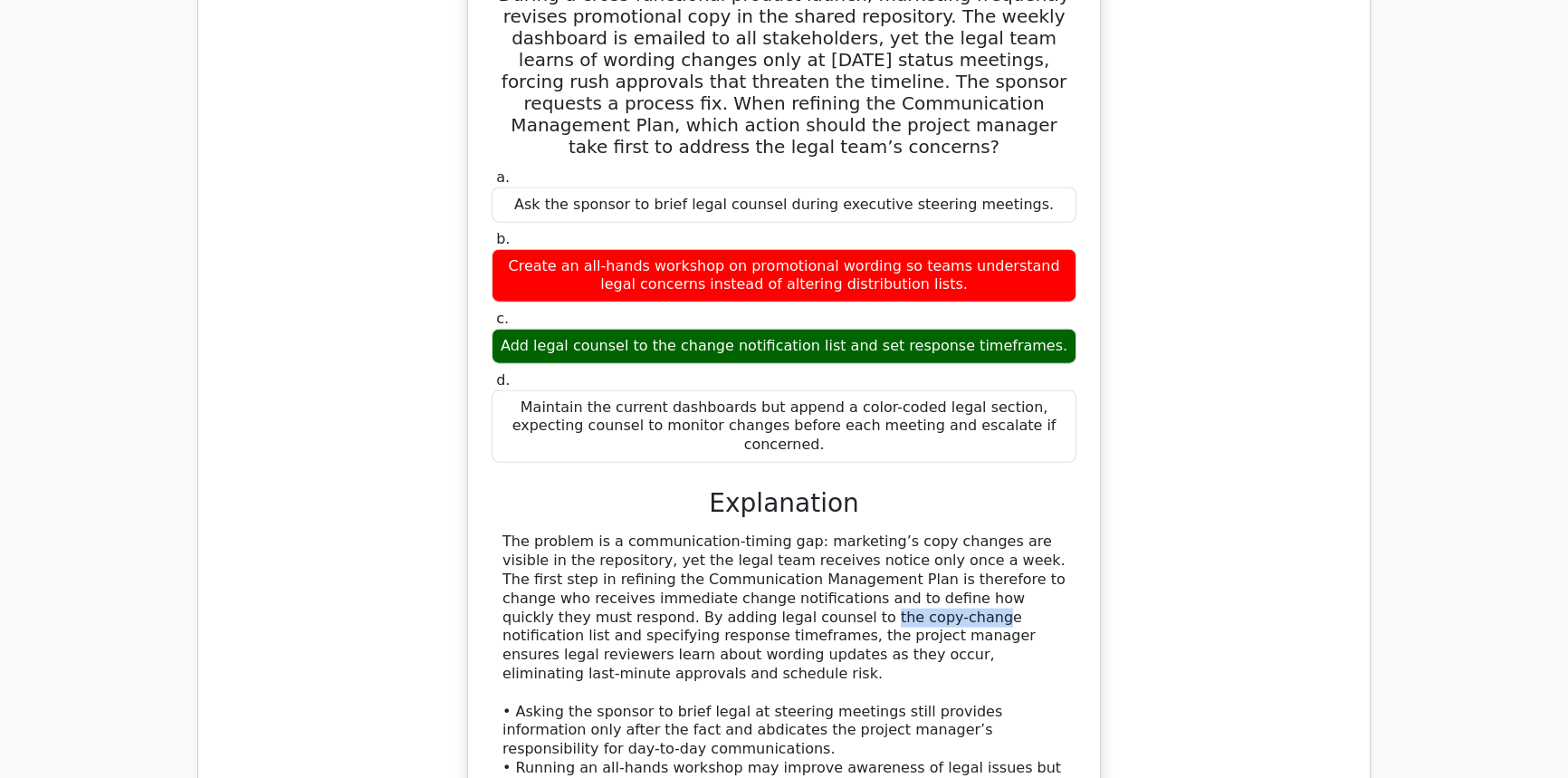
scroll to position [4988, 0]
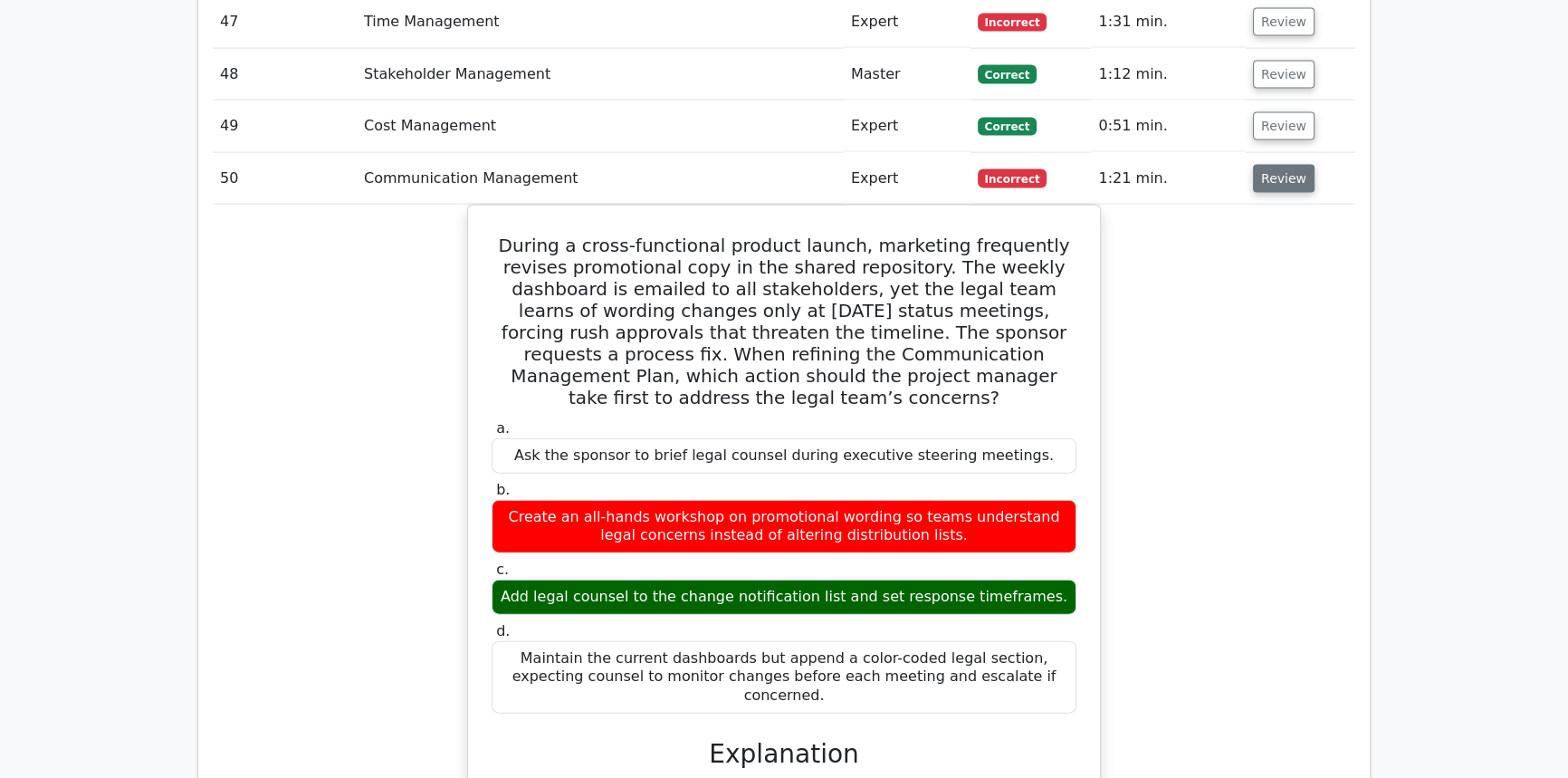
click at [1271, 164] on button "Review" at bounding box center [1283, 178] width 62 height 28
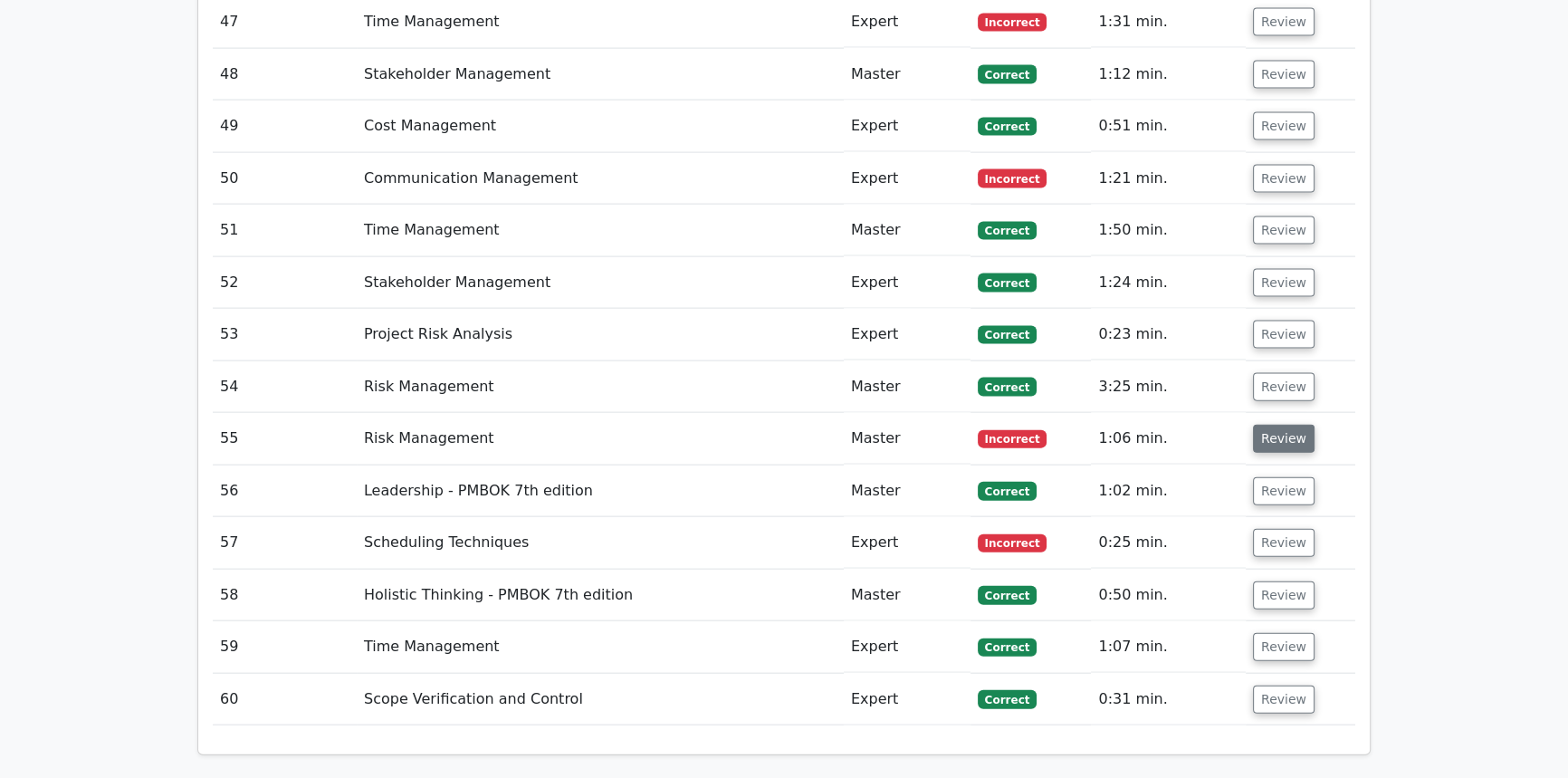
click at [1264, 425] on button "Review" at bounding box center [1283, 439] width 62 height 28
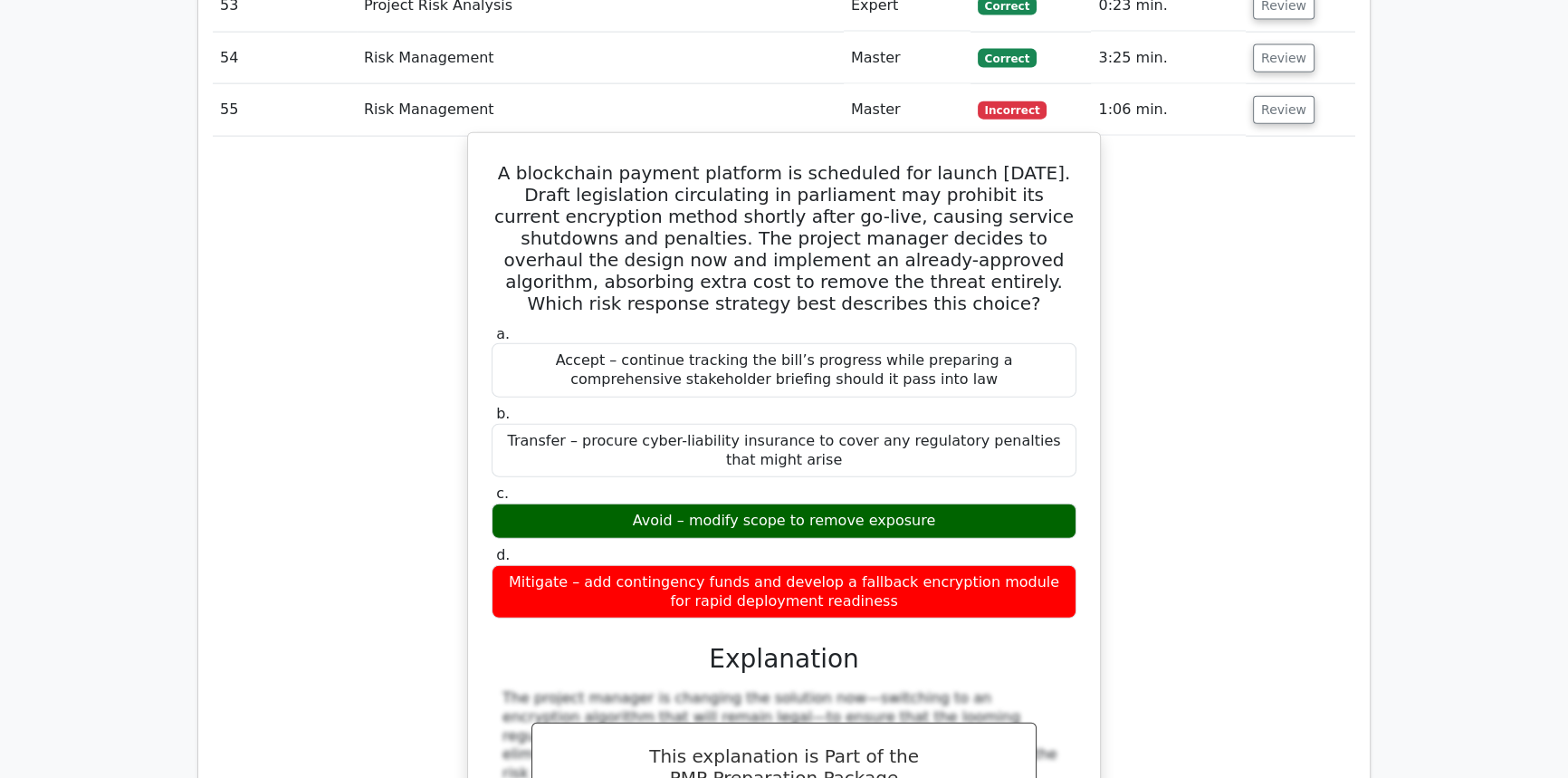
scroll to position [5151, 0]
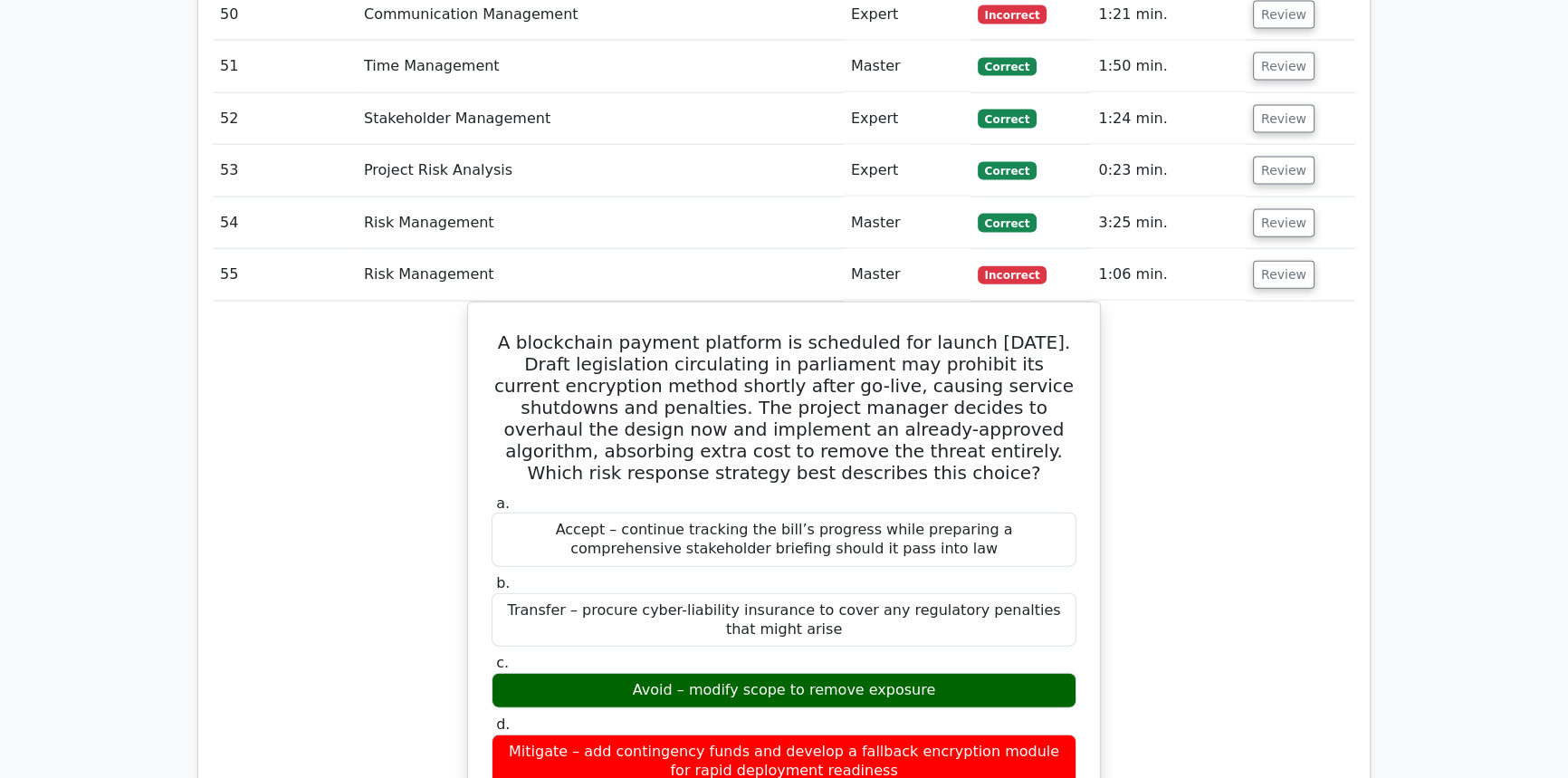
click at [1260, 249] on td "Review" at bounding box center [1300, 274] width 110 height 52
click at [1268, 261] on button "Review" at bounding box center [1283, 274] width 62 height 28
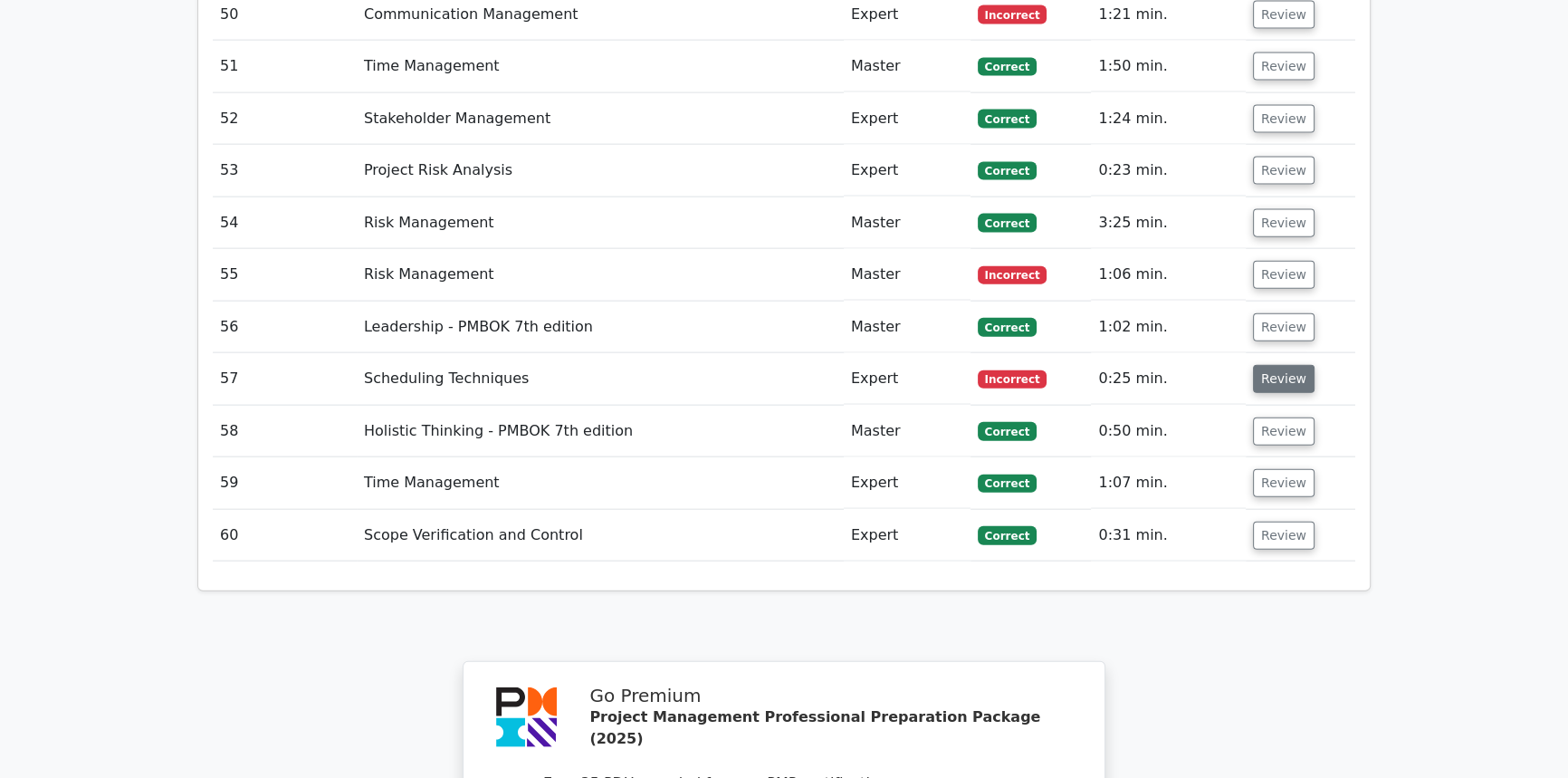
click at [1288, 365] on button "Review" at bounding box center [1283, 379] width 62 height 28
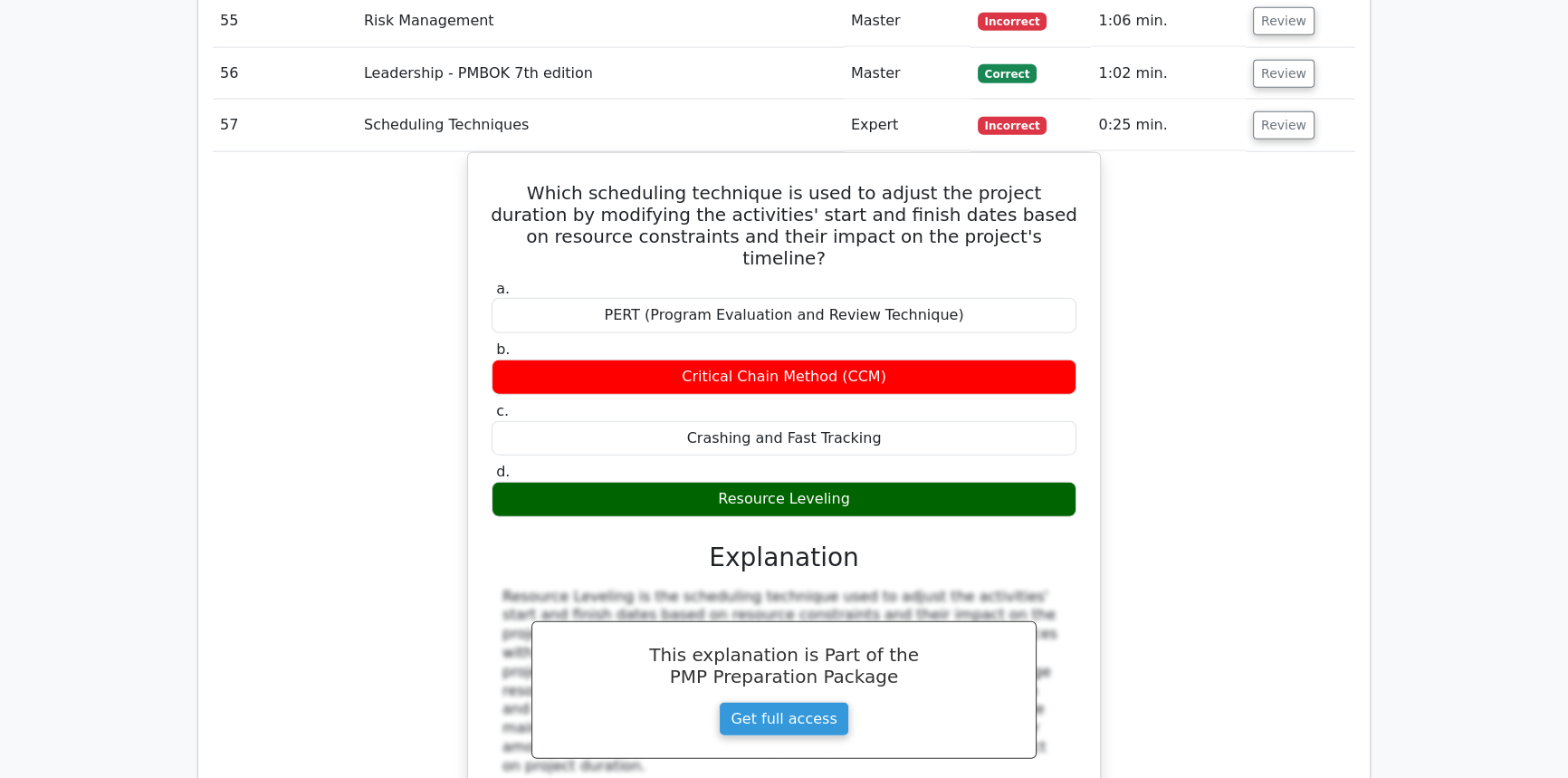
scroll to position [5317, 0]
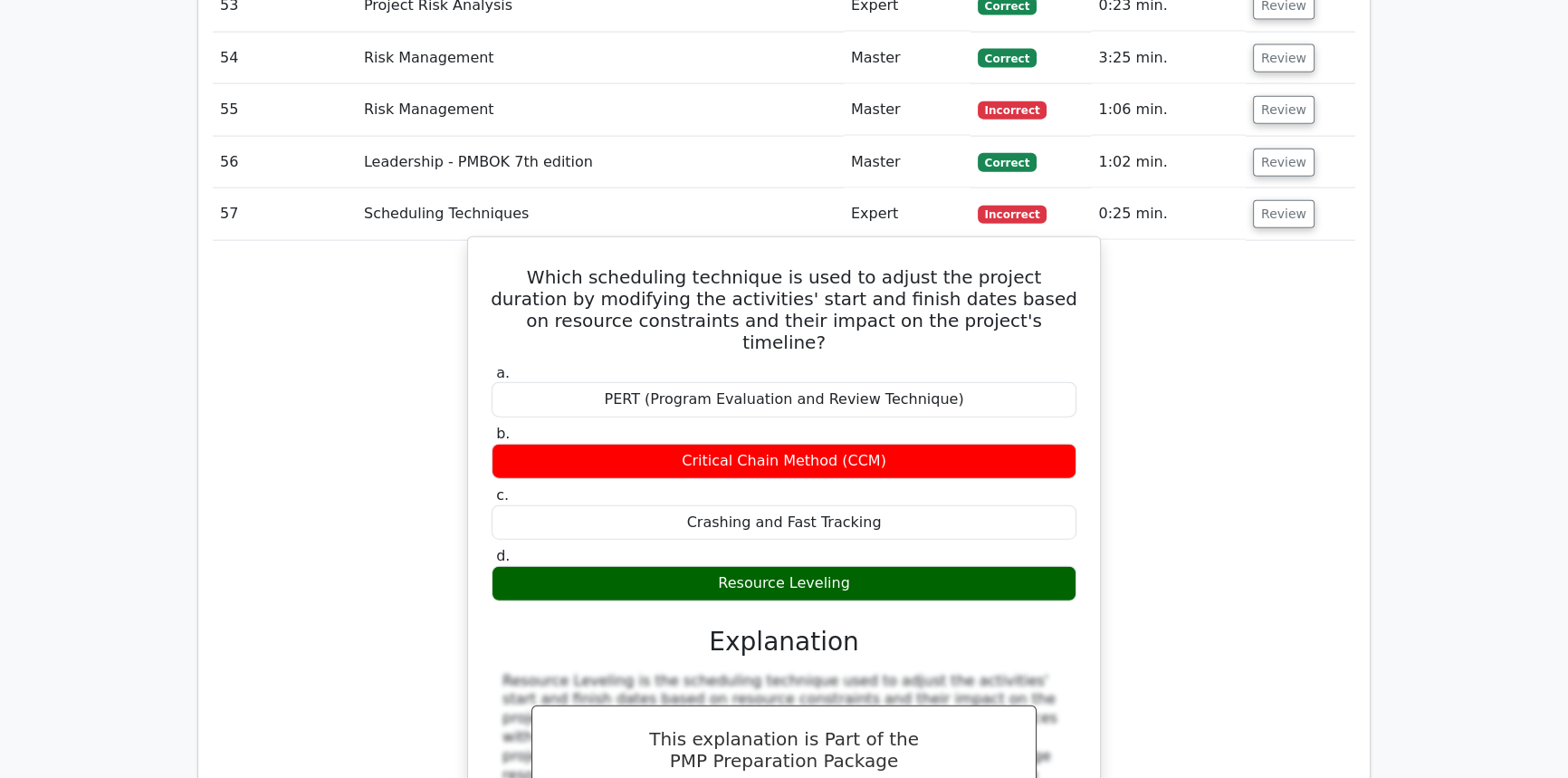
click at [822, 565] on div "Resource Leveling" at bounding box center [784, 583] width 585 height 35
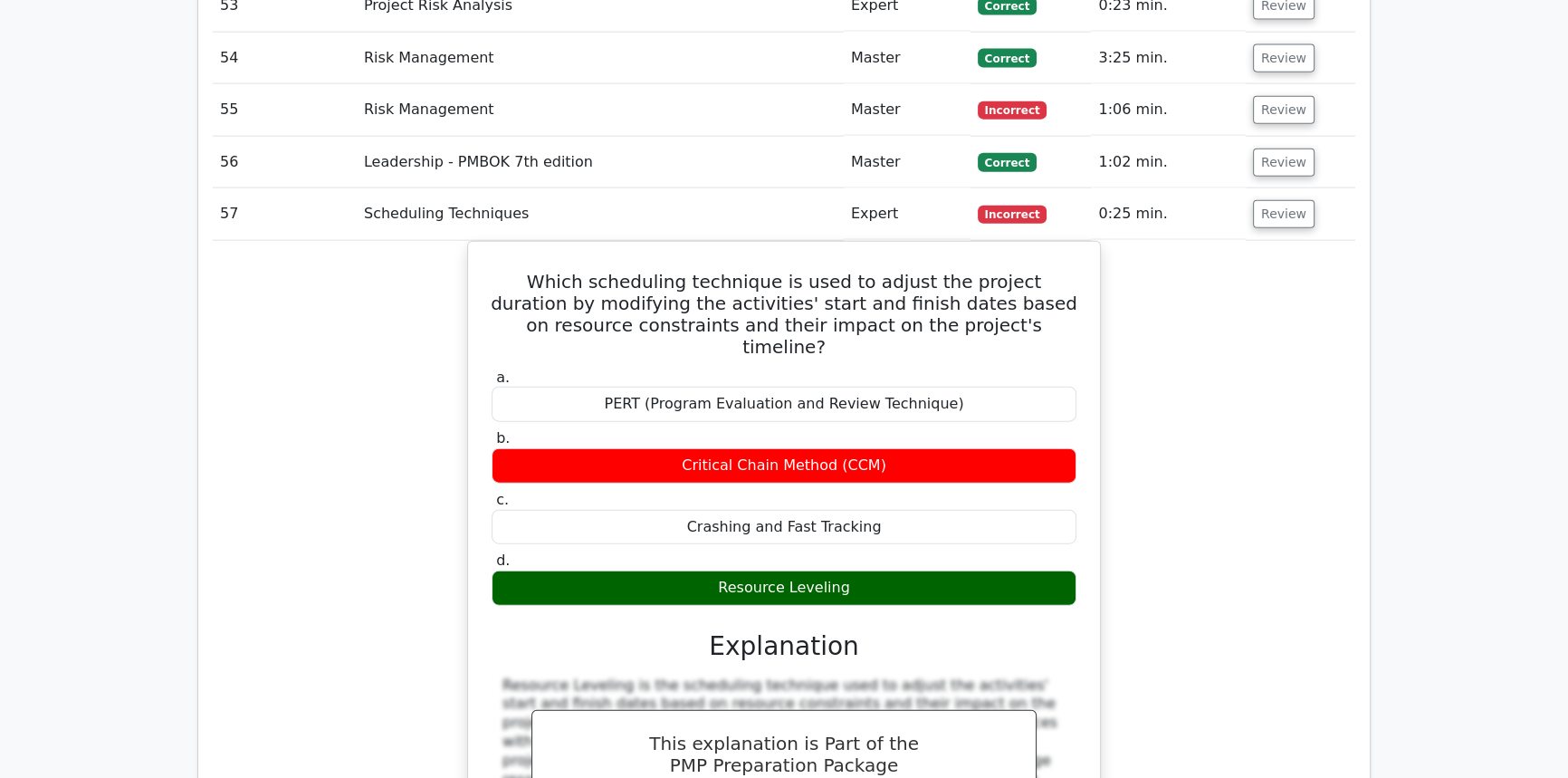
click at [290, 305] on div "Which scheduling technique is used to adjust the project duration by modifying …" at bounding box center [784, 608] width 1143 height 734
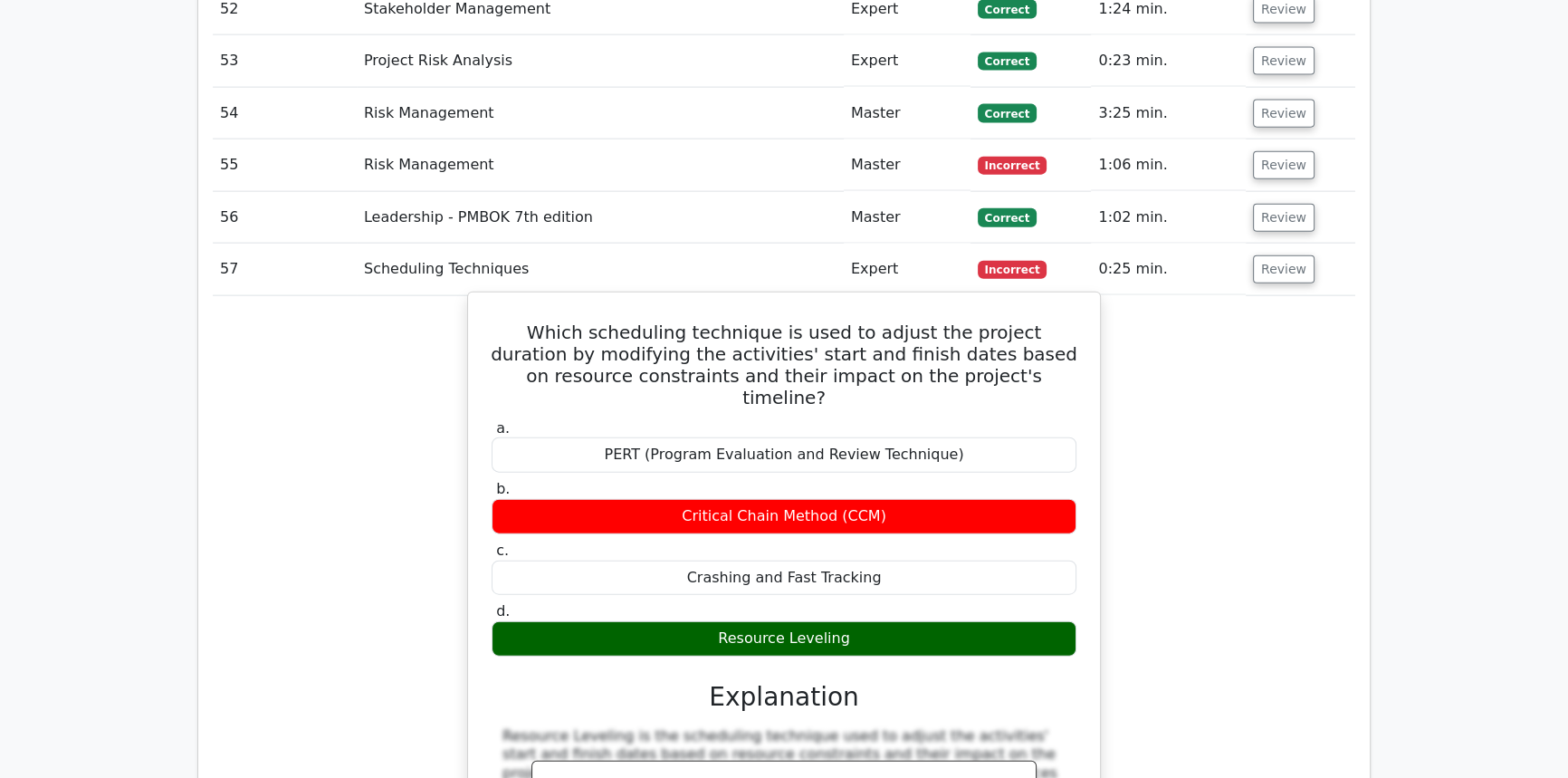
scroll to position [5234, 0]
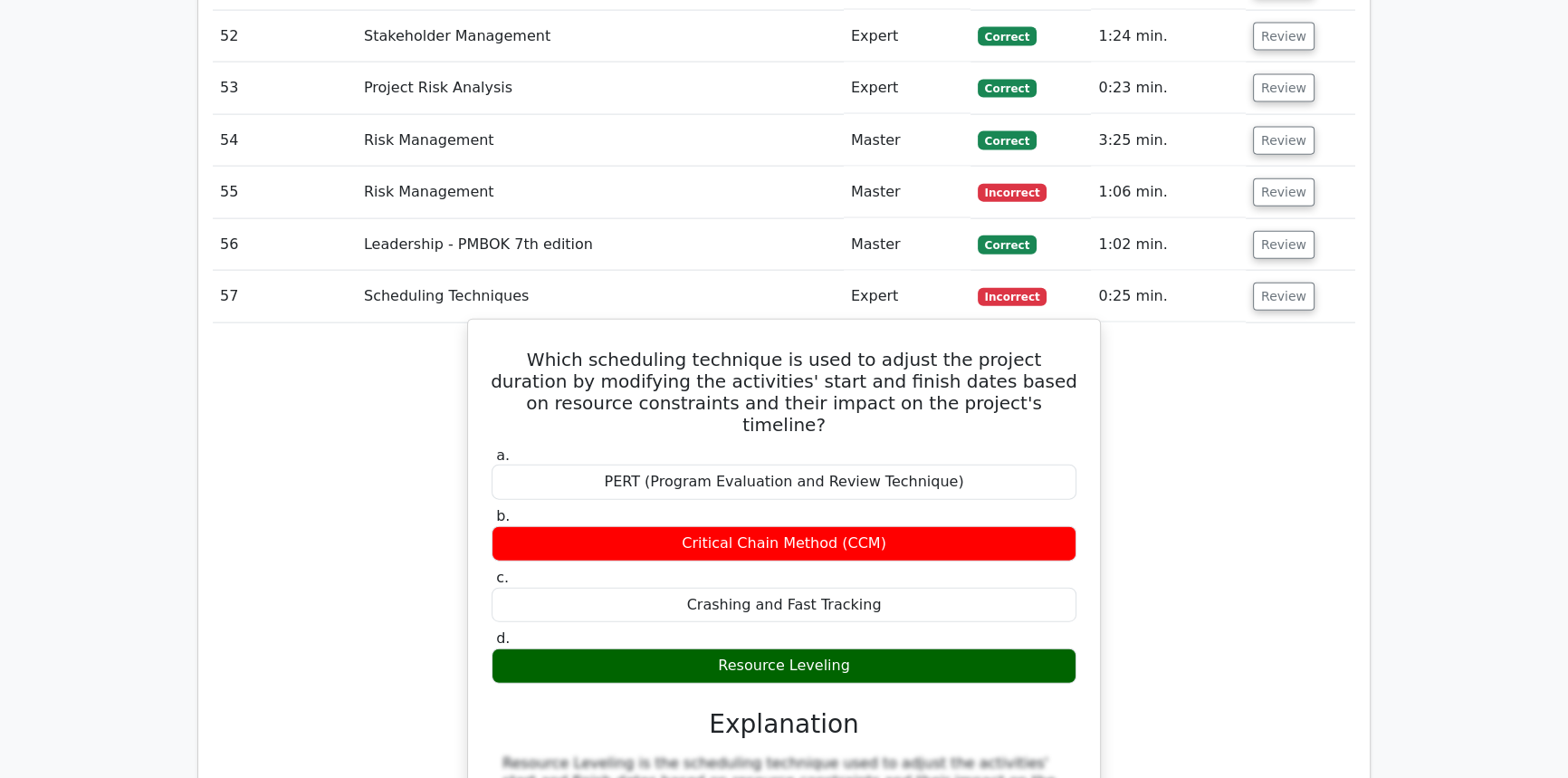
click at [703, 649] on div "Resource Leveling" at bounding box center [784, 666] width 585 height 35
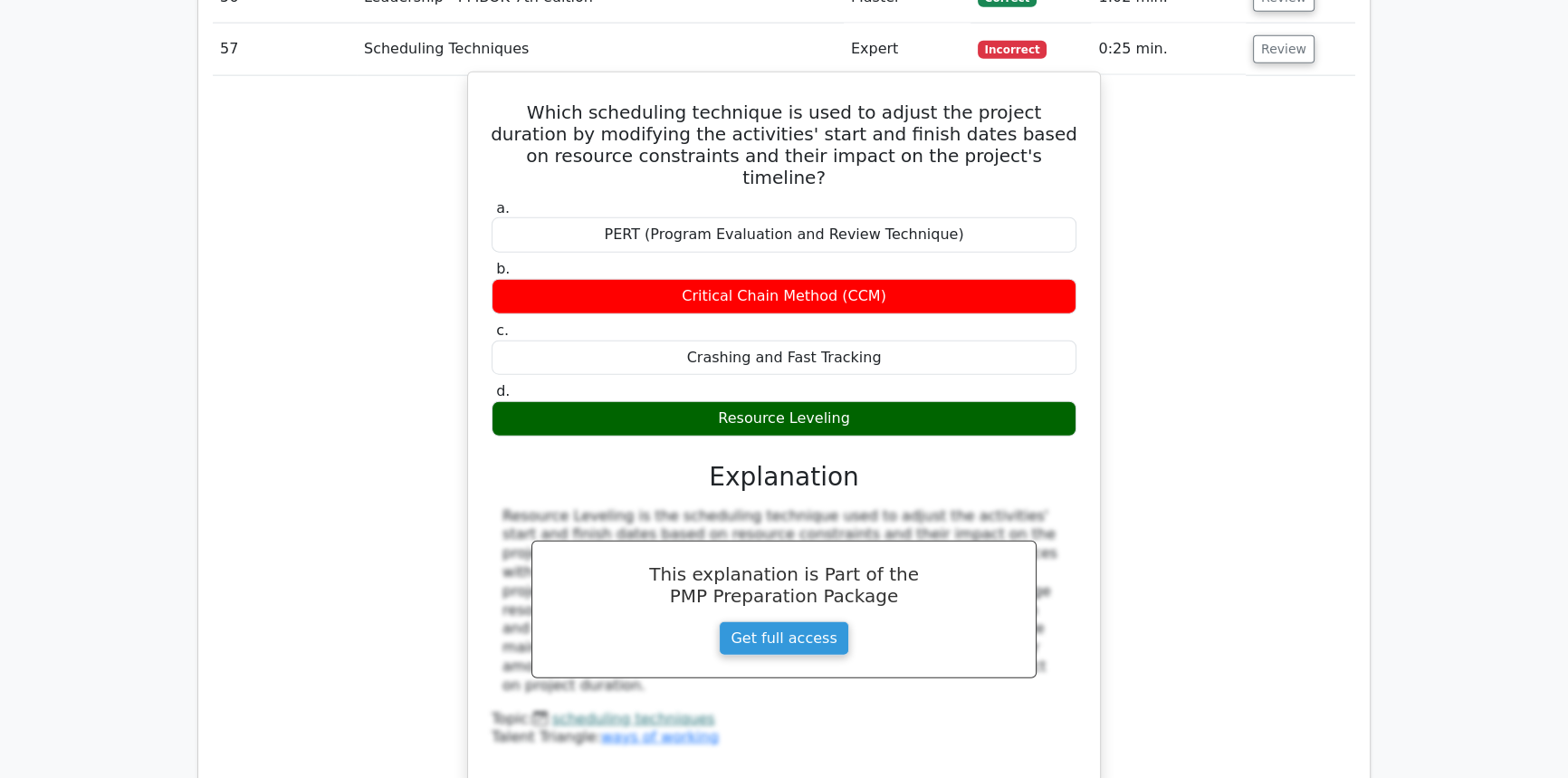
scroll to position [4988, 0]
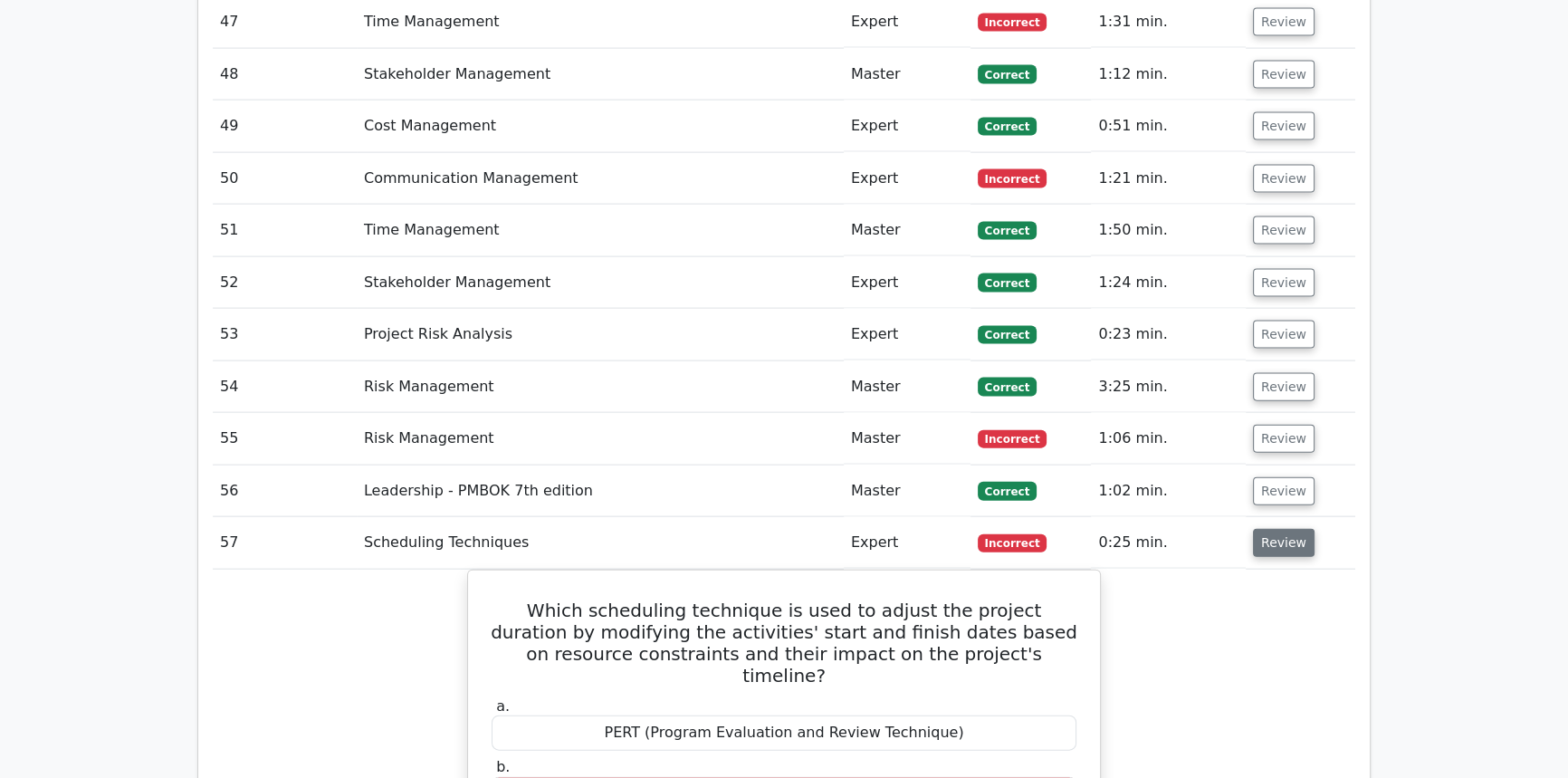
click at [1273, 529] on button "Review" at bounding box center [1283, 542] width 62 height 28
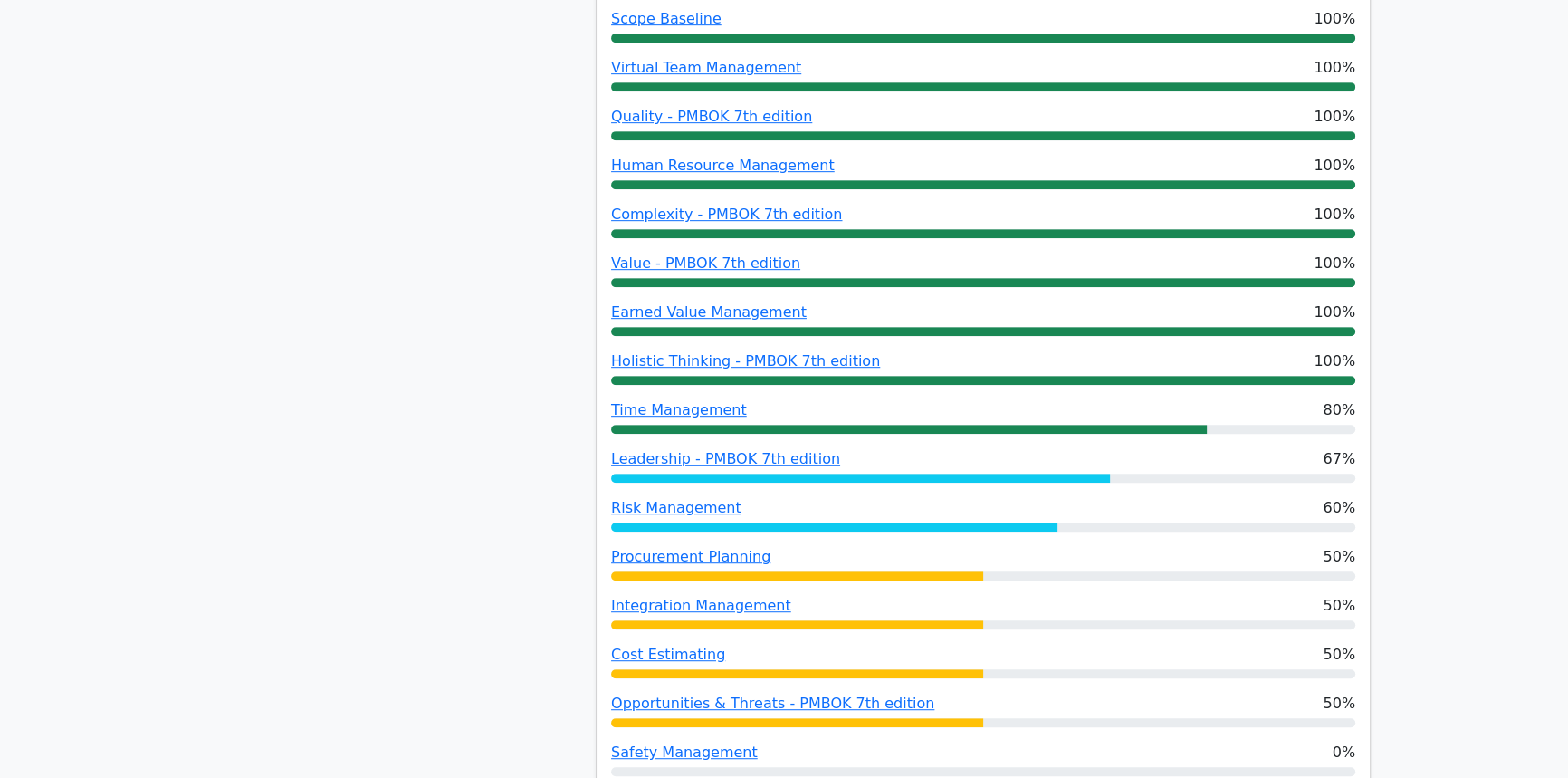
scroll to position [1201, 0]
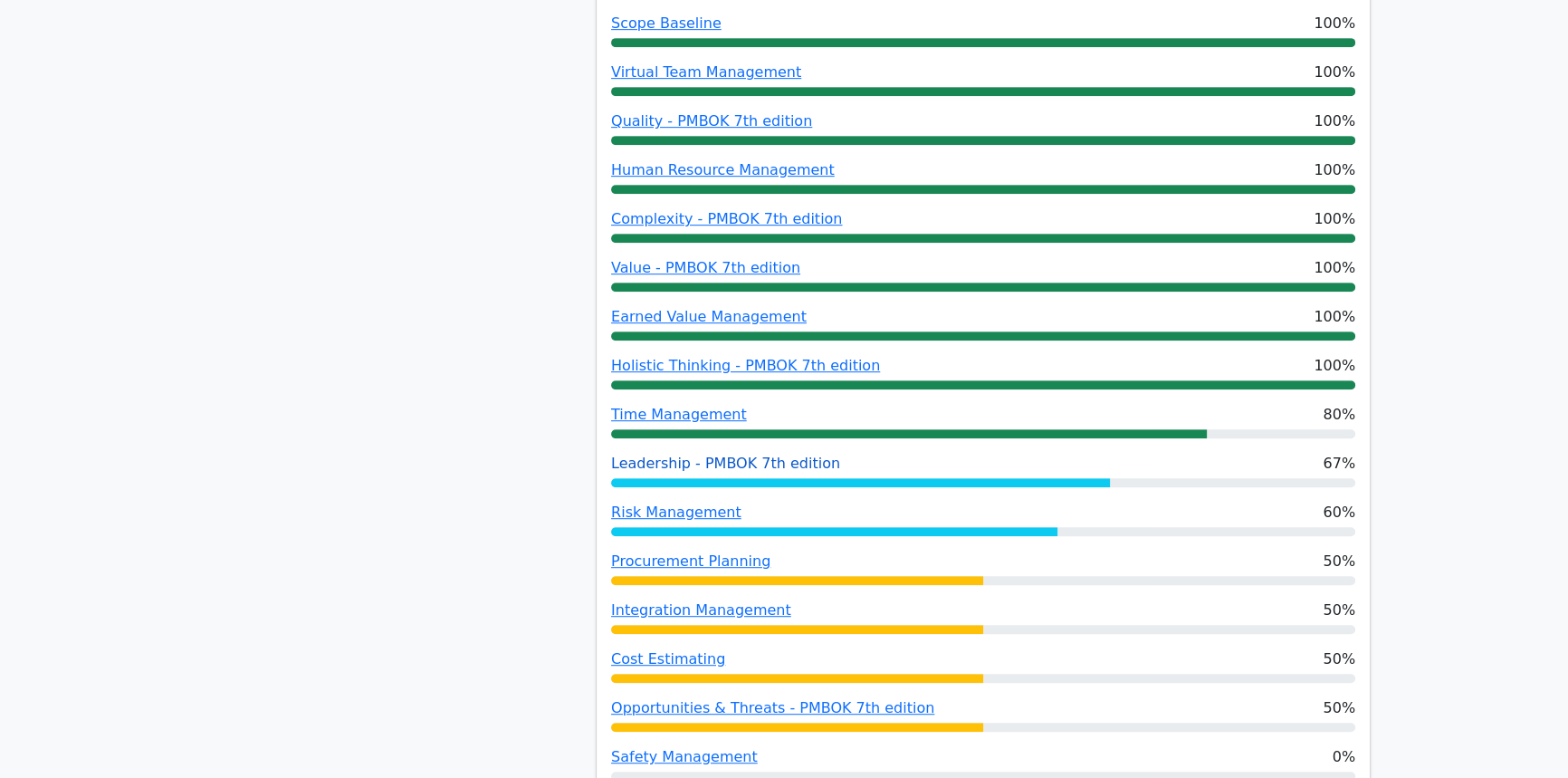
click at [679, 455] on link "Leadership - PMBOK 7th edition" at bounding box center [725, 463] width 229 height 18
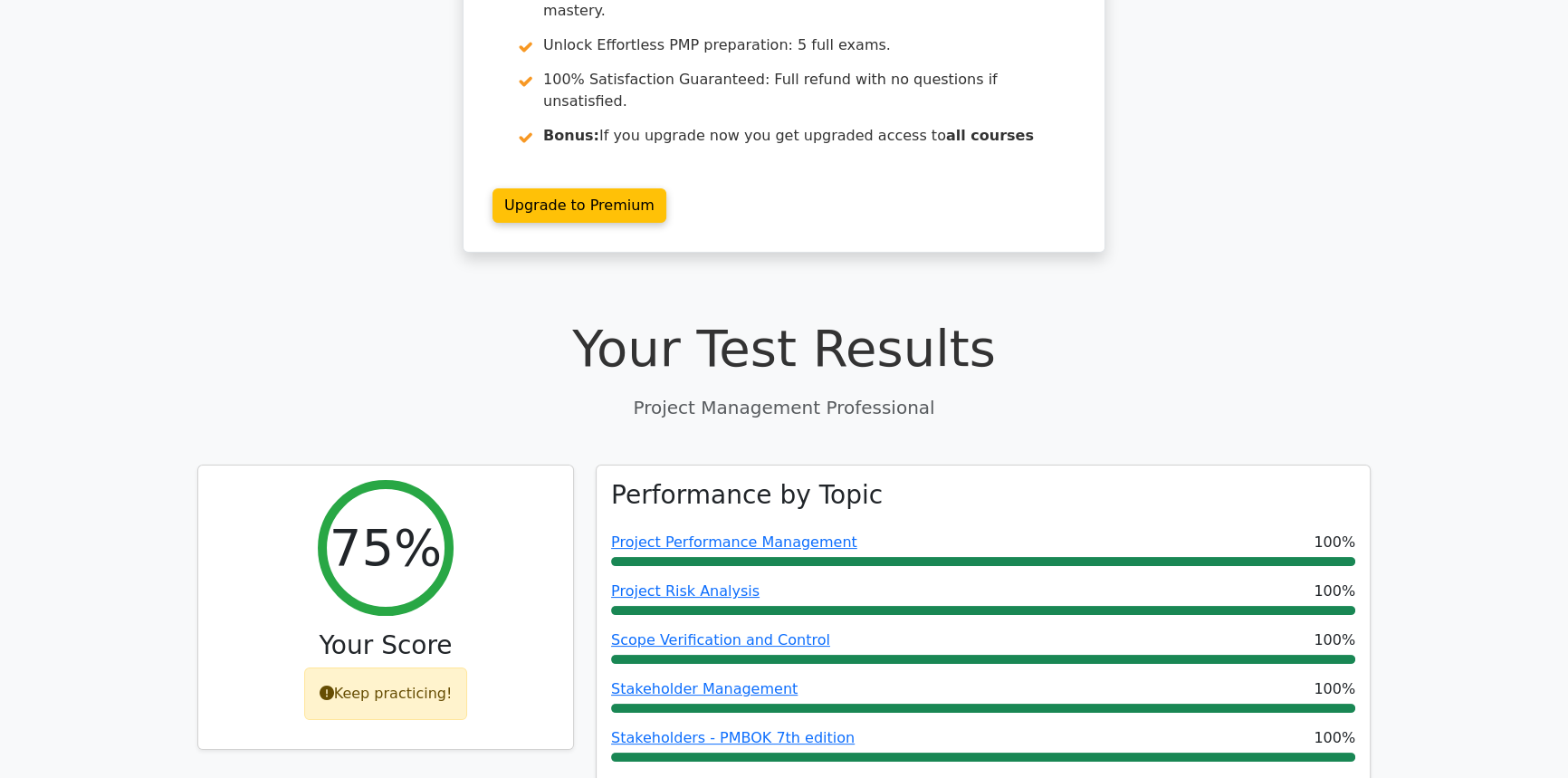
scroll to position [0, 0]
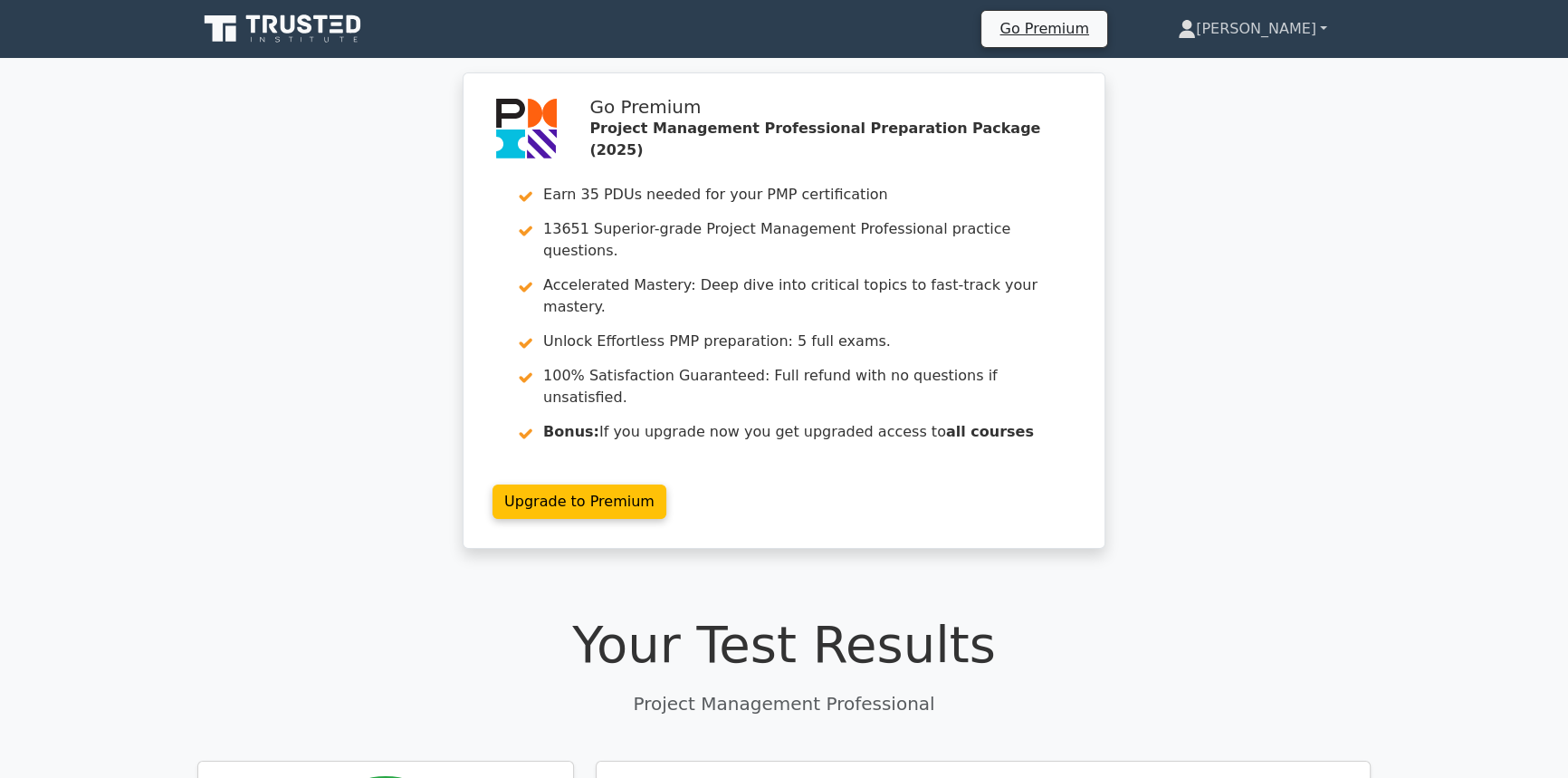
click at [1192, 24] on icon at bounding box center [1187, 25] width 10 height 10
click at [1251, 73] on link "Profile" at bounding box center [1207, 71] width 143 height 29
